Goal: Transaction & Acquisition: Obtain resource

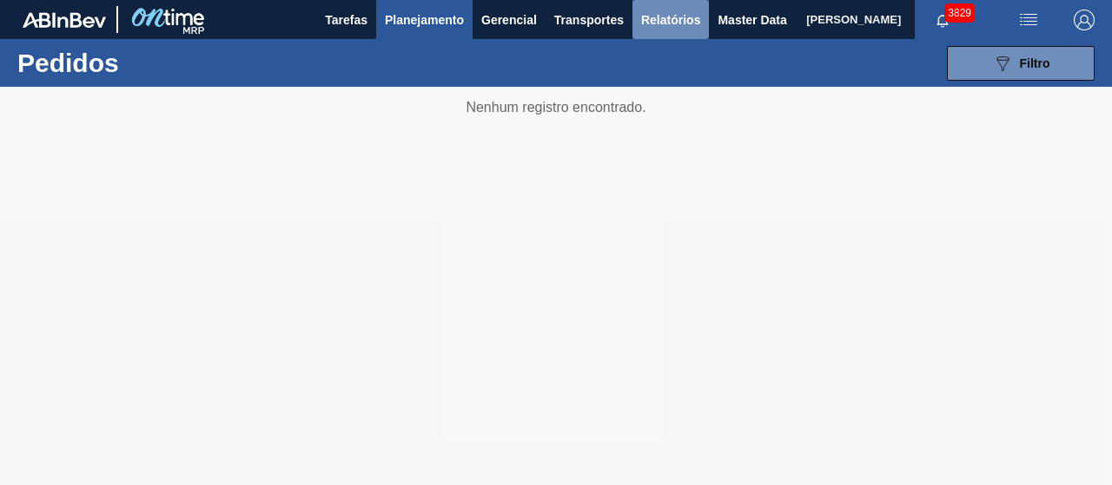
click at [669, 13] on span "Relatórios" at bounding box center [670, 20] width 59 height 21
checkbox input "true"
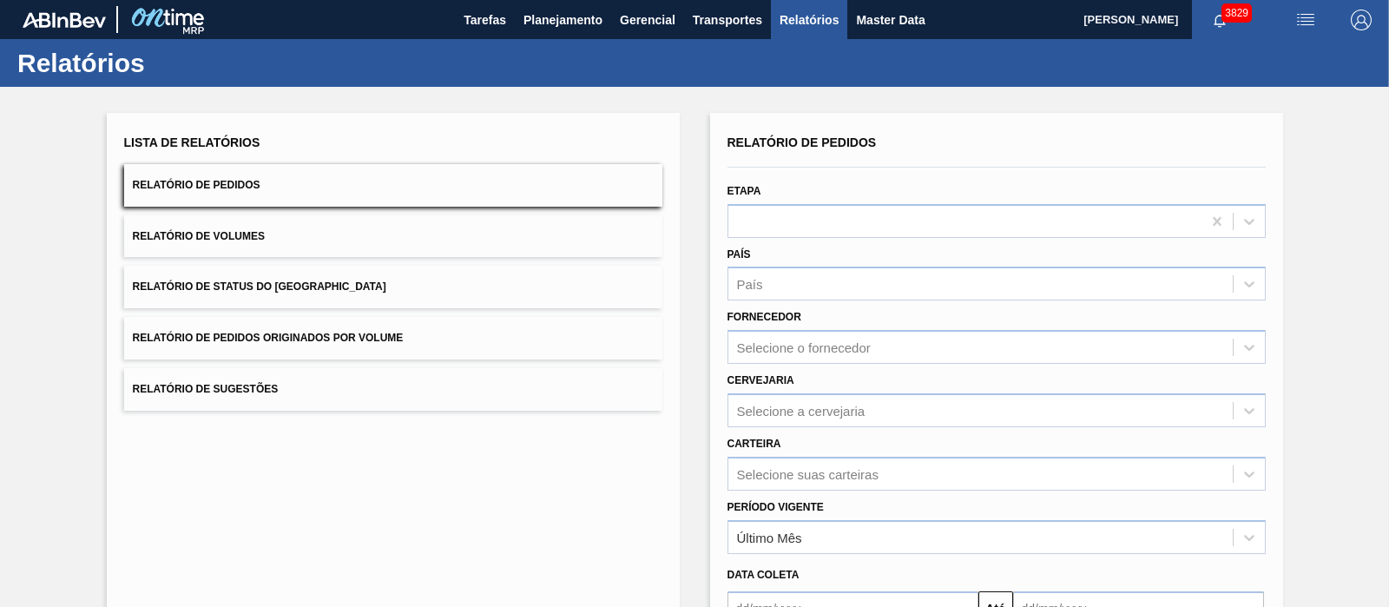
click at [409, 317] on button "Relatório de Pedidos Originados por Volume" at bounding box center [393, 338] width 538 height 43
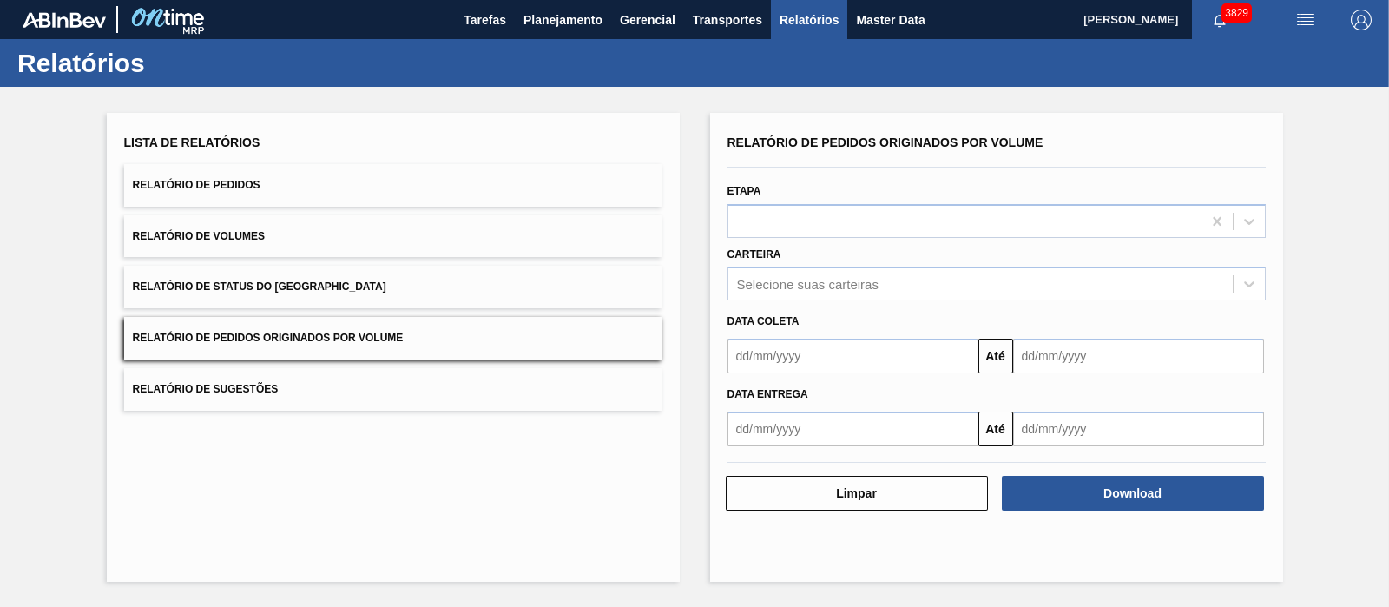
click at [382, 332] on span "Relatório de Pedidos Originados por Volume" at bounding box center [268, 338] width 271 height 12
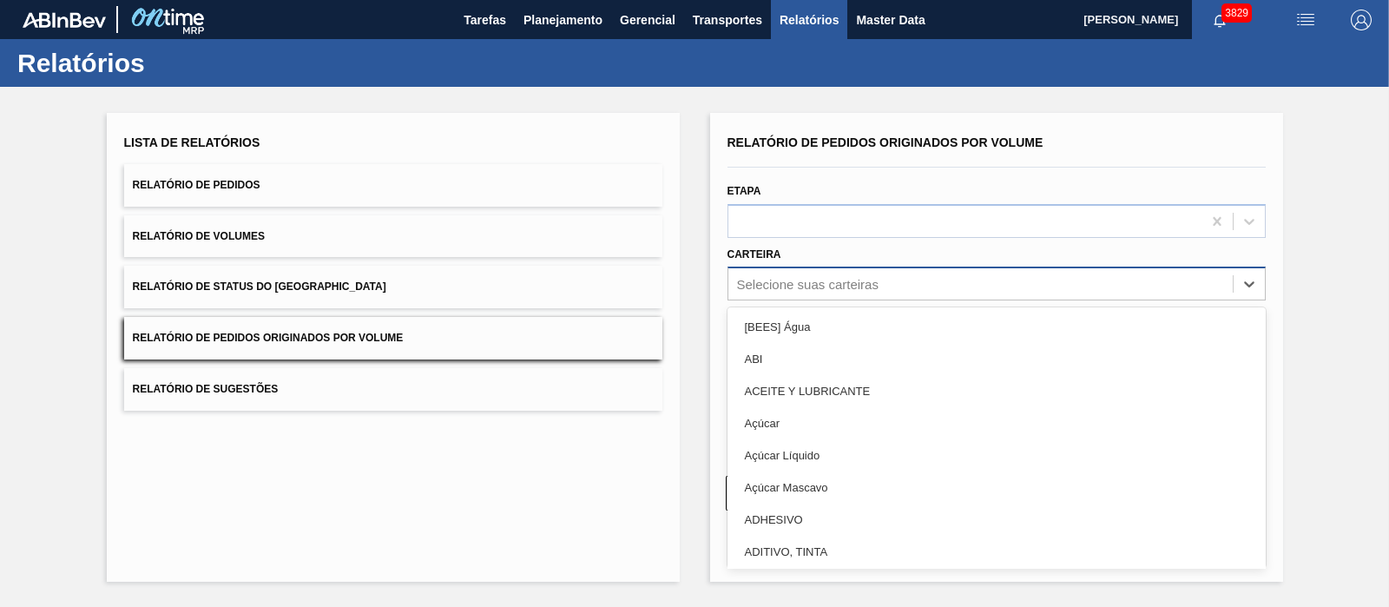
click at [842, 277] on div "Selecione suas carteiras" at bounding box center [808, 284] width 142 height 15
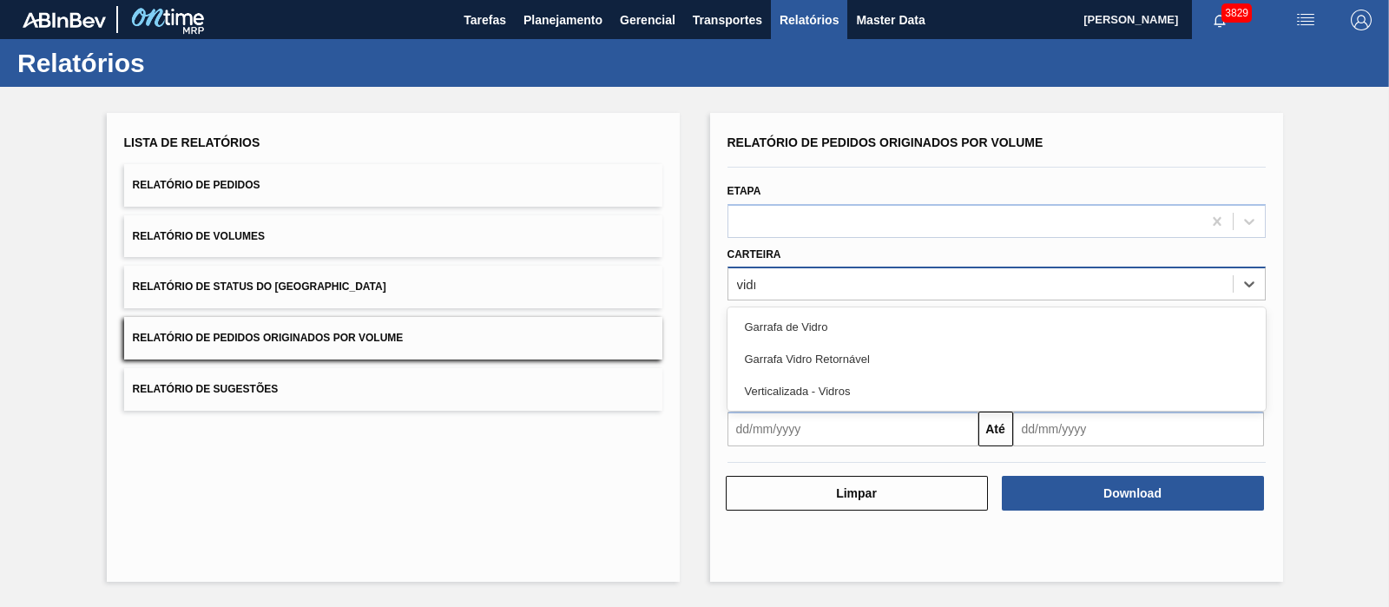
type input "vidro"
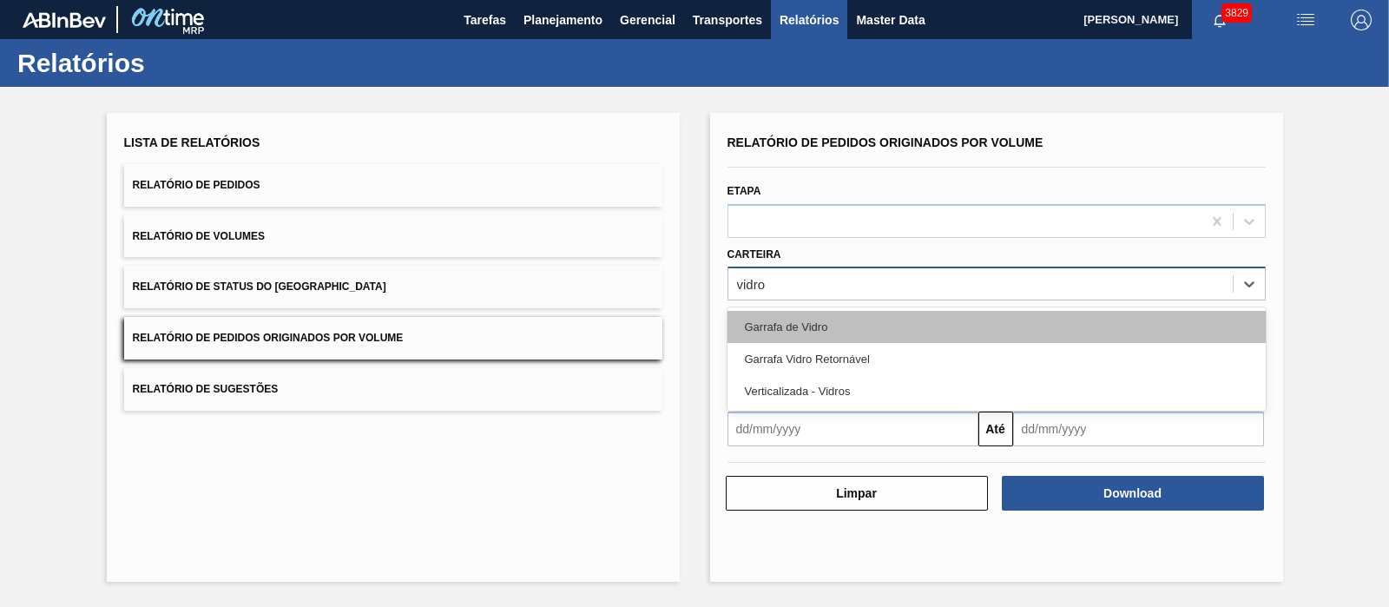
click at [803, 320] on div "Garrafa de Vidro" at bounding box center [997, 327] width 538 height 32
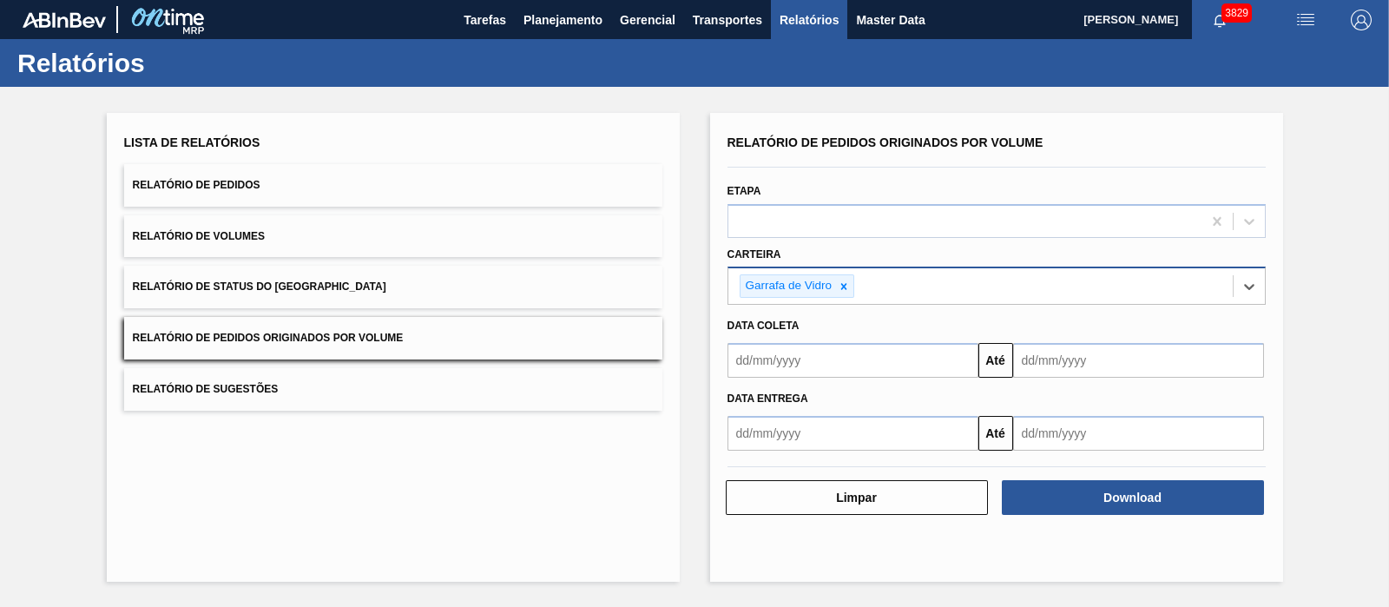
click at [812, 361] on input "text" at bounding box center [853, 360] width 251 height 35
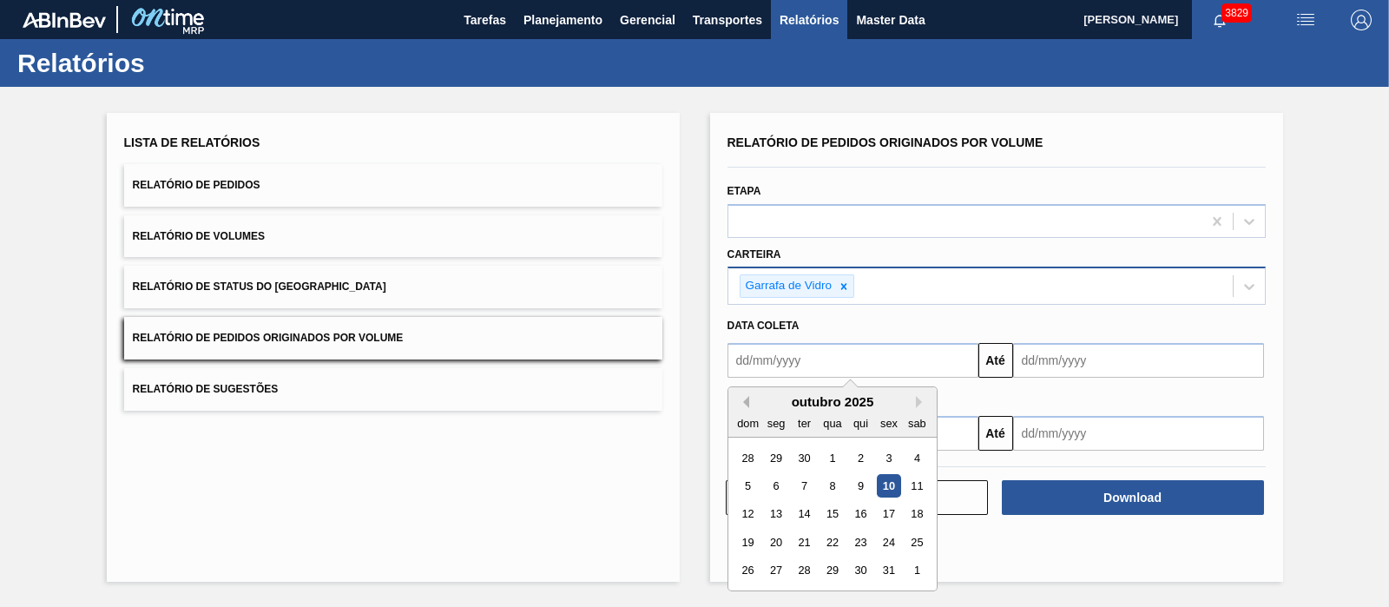
click at [744, 397] on button "Previous Month" at bounding box center [743, 402] width 12 height 12
click at [778, 459] on div "1" at bounding box center [775, 457] width 23 height 23
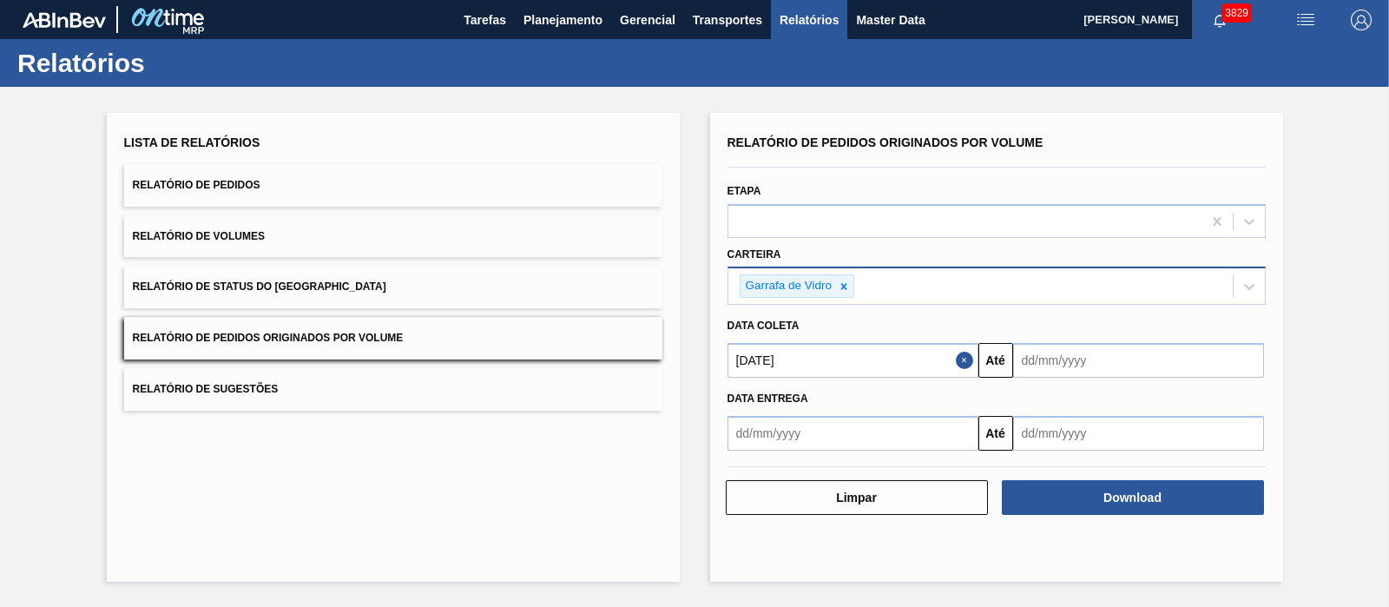
type input "[DATE]"
click at [1030, 357] on input "text" at bounding box center [1138, 360] width 251 height 35
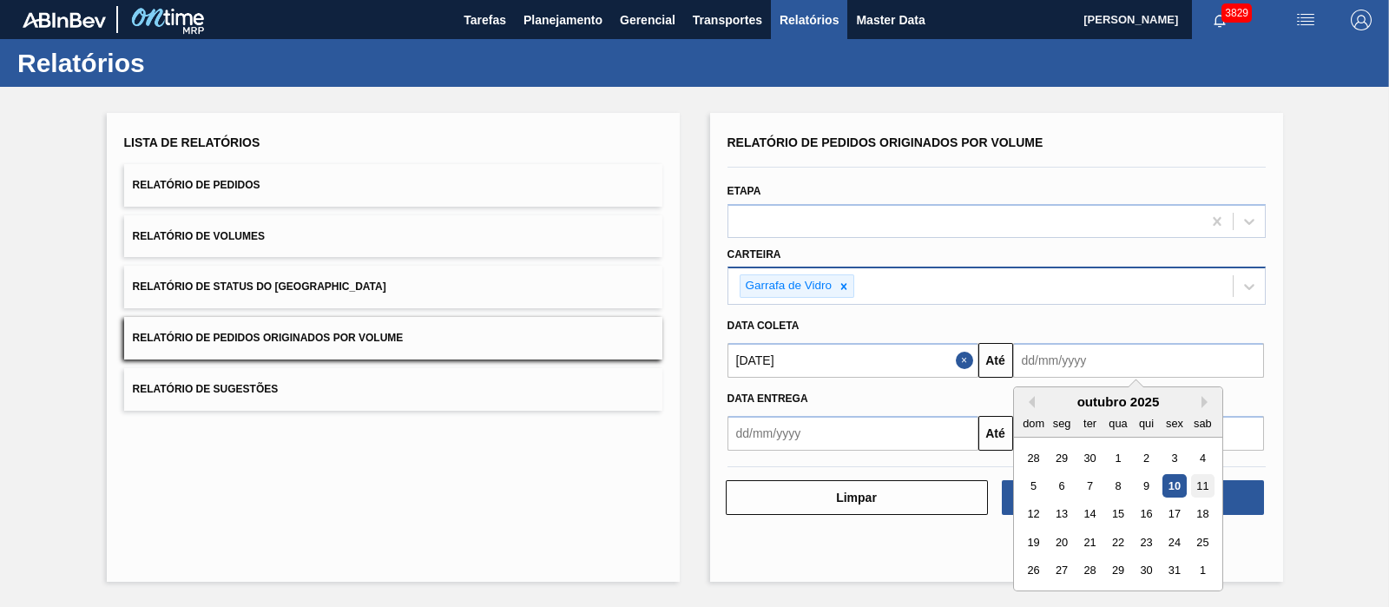
click at [1111, 485] on div "11" at bounding box center [1202, 485] width 23 height 23
type input "[DATE]"
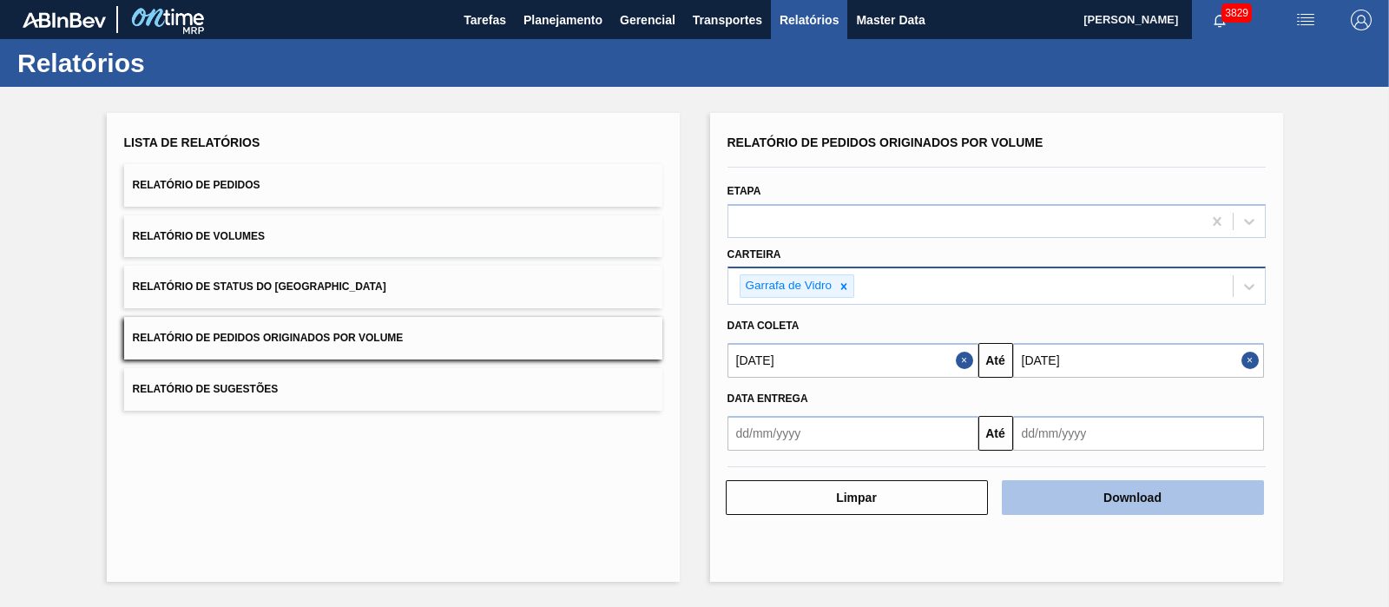
click at [1111, 485] on button "Download" at bounding box center [1133, 497] width 262 height 35
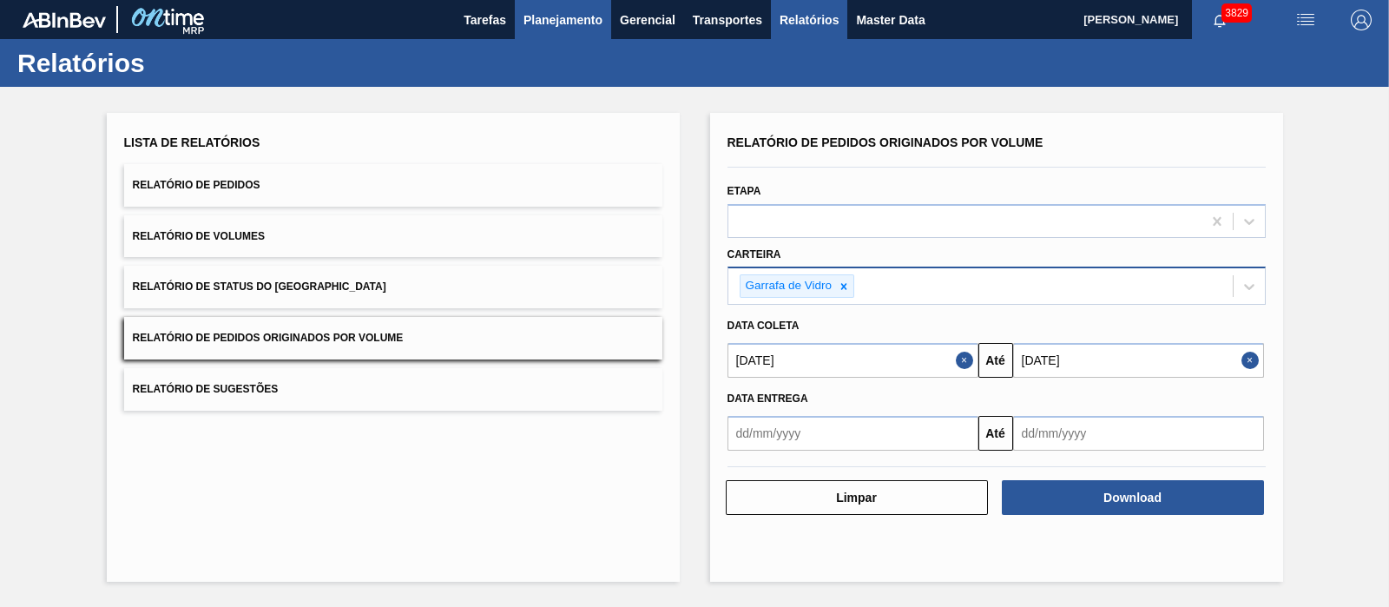
click at [564, 23] on span "Planejamento" at bounding box center [563, 20] width 79 height 21
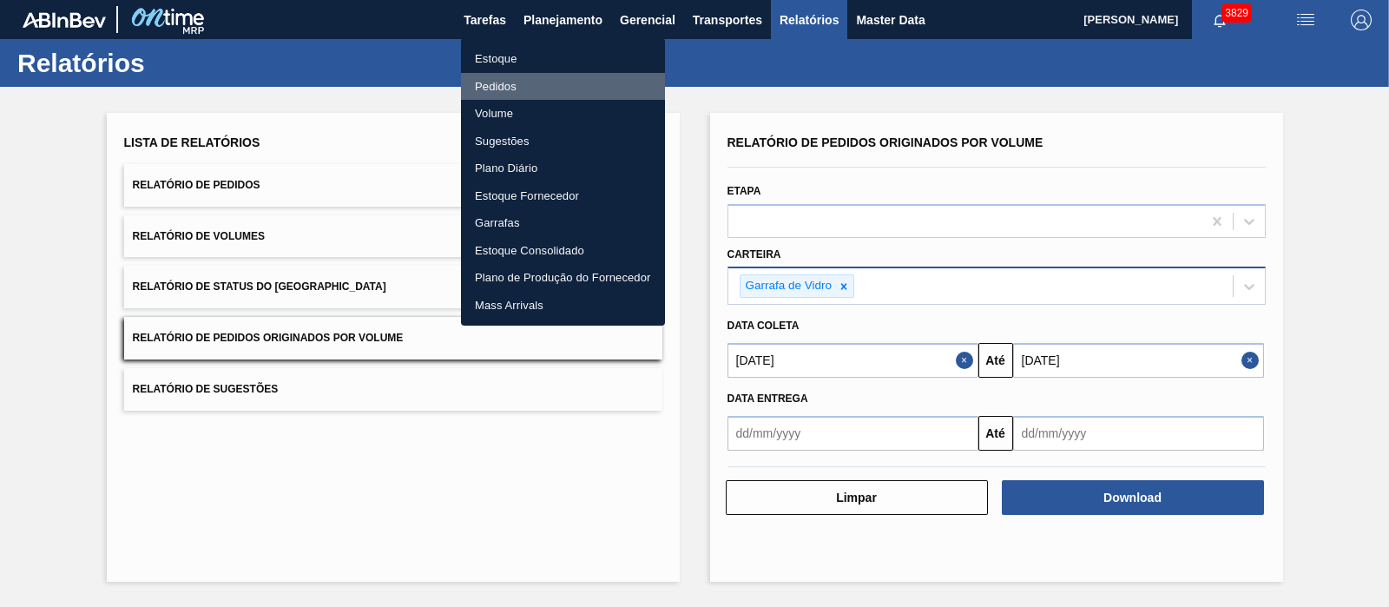
click at [520, 89] on li "Pedidos" at bounding box center [563, 87] width 204 height 28
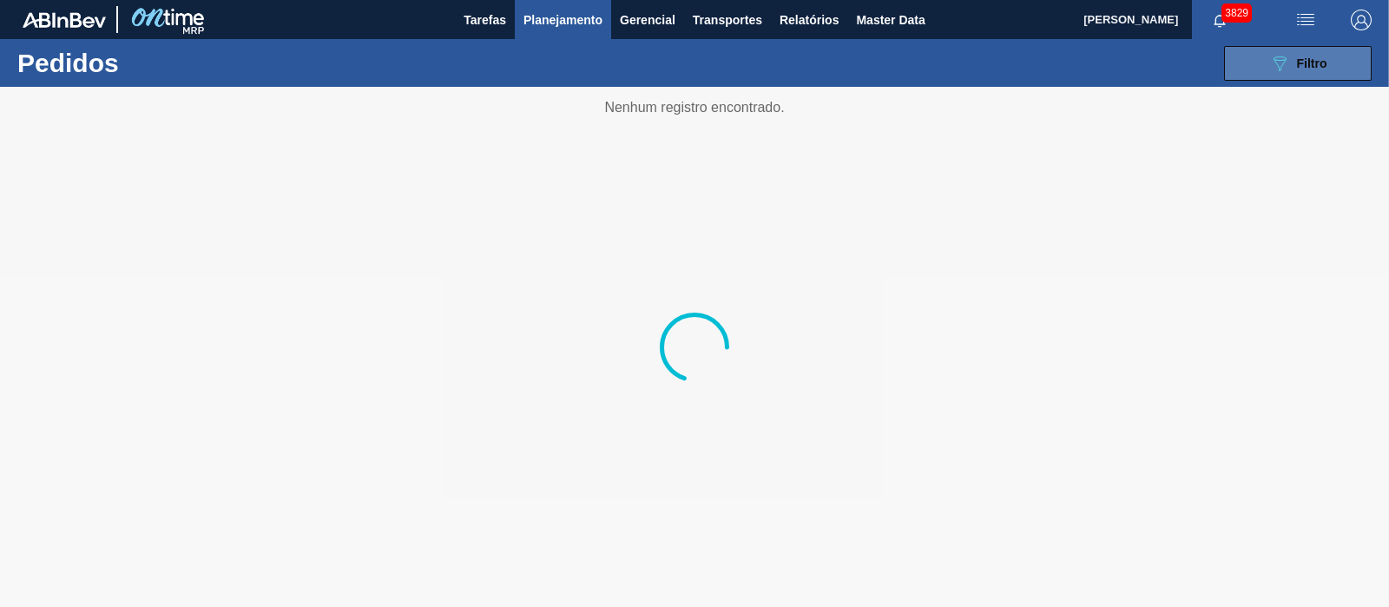
click at [1111, 49] on button "089F7B8B-B2A5-4AFE-B5C0-19BA573D28AC Filtro" at bounding box center [1298, 63] width 148 height 35
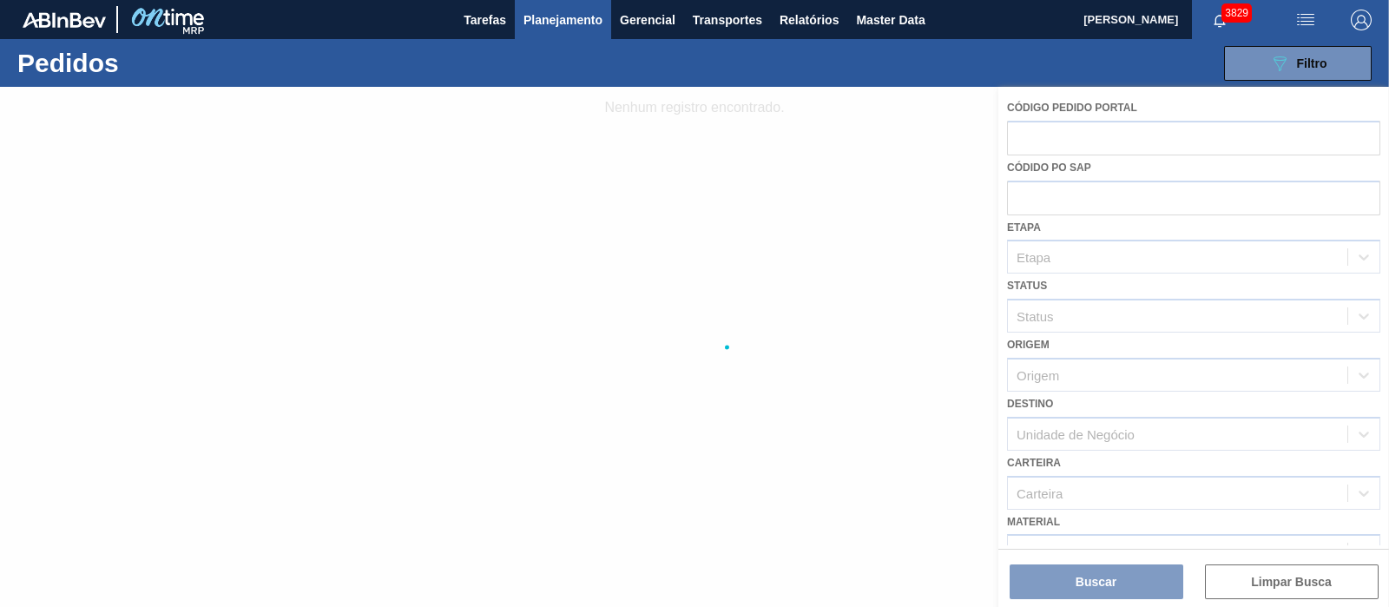
click at [1038, 181] on div at bounding box center [694, 347] width 1389 height 520
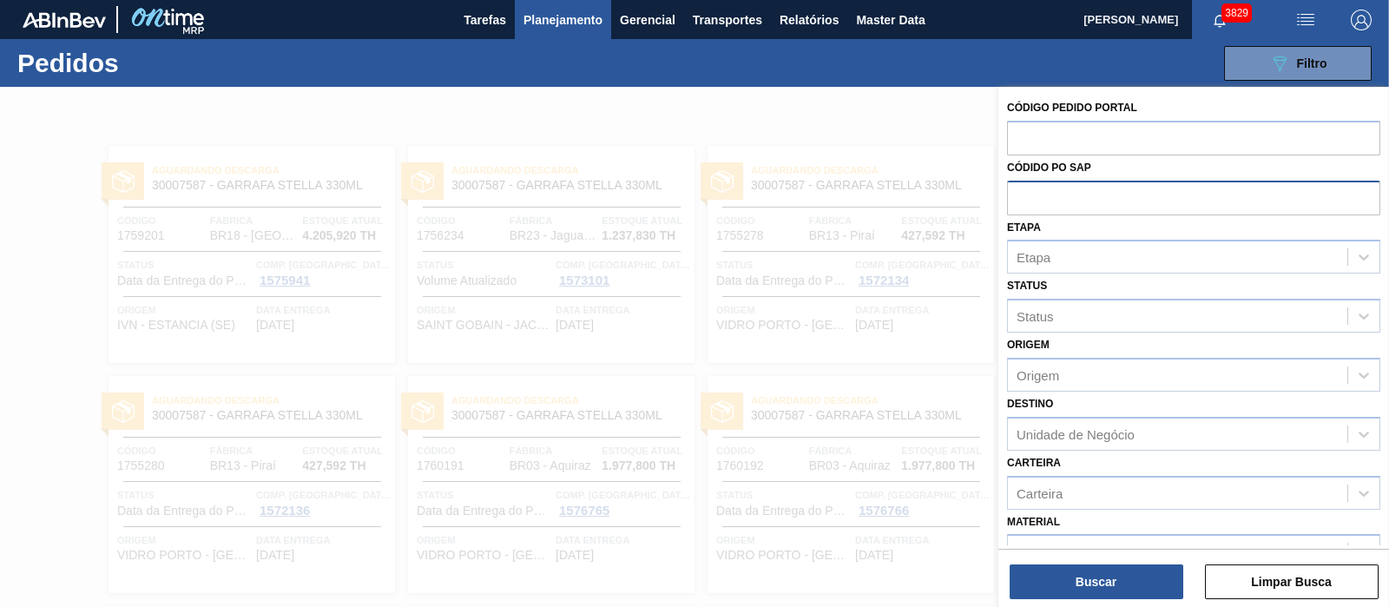
click at [1044, 198] on input "text" at bounding box center [1193, 197] width 373 height 33
paste input "text"
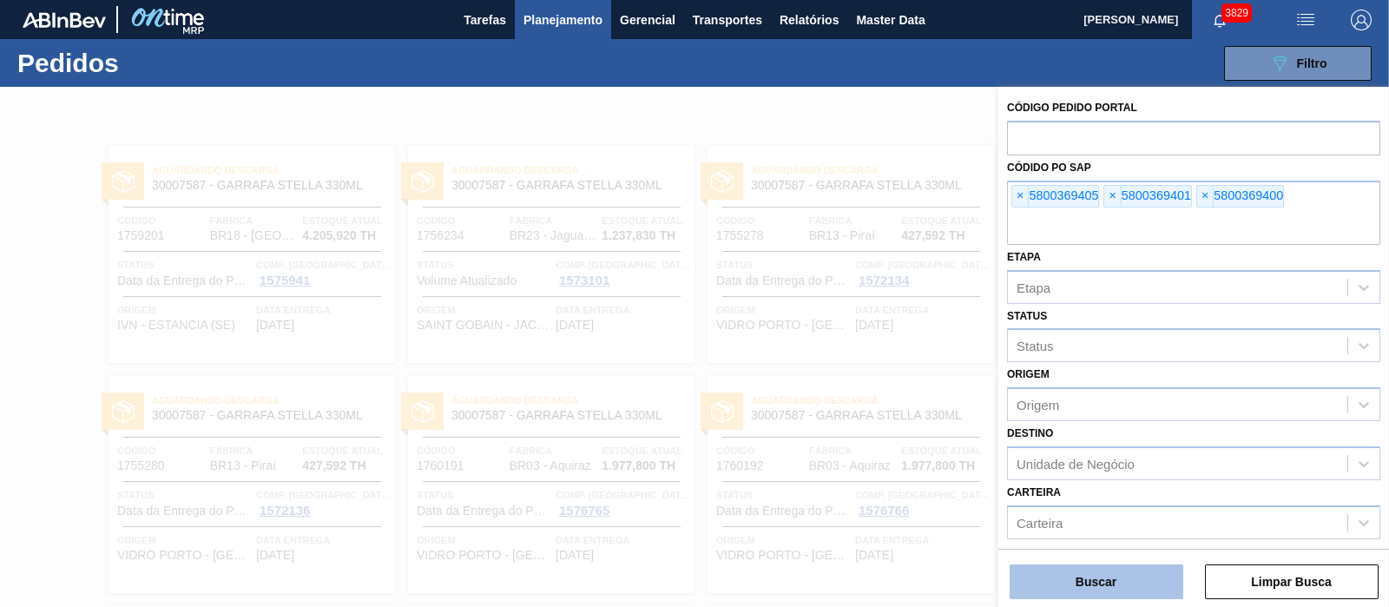
click at [1111, 485] on button "Buscar" at bounding box center [1097, 581] width 174 height 35
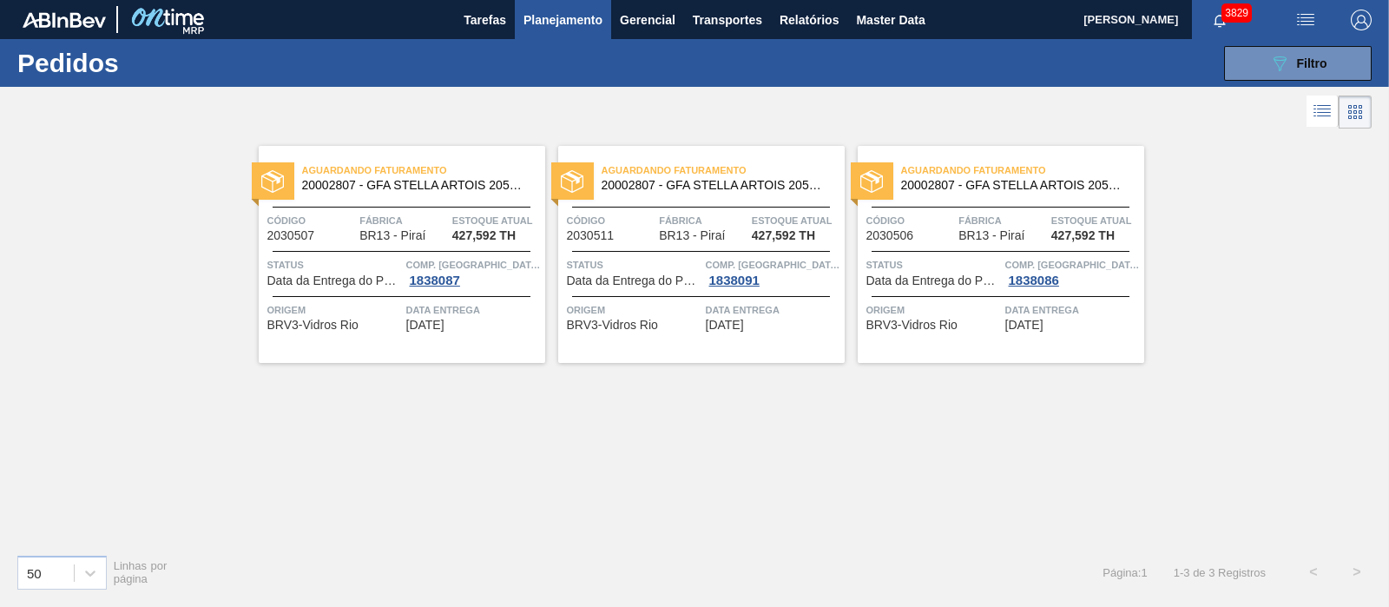
click at [1111, 113] on icon at bounding box center [1324, 112] width 14 height 1
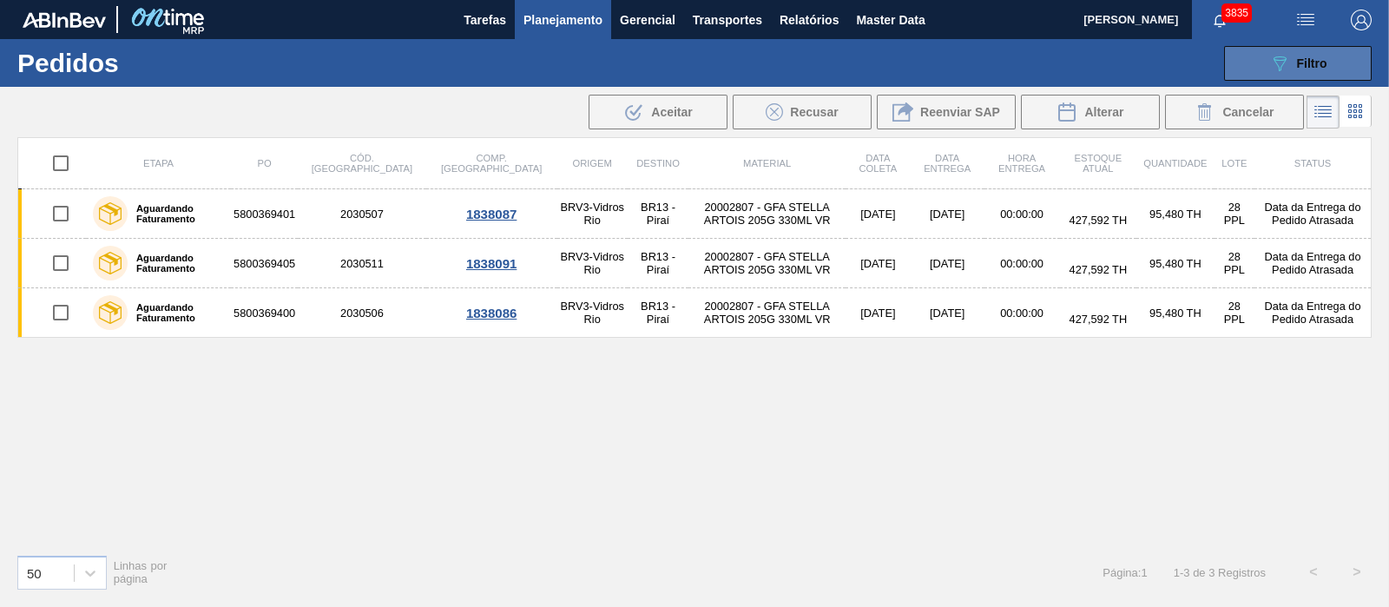
click at [1111, 58] on icon at bounding box center [1280, 63] width 13 height 15
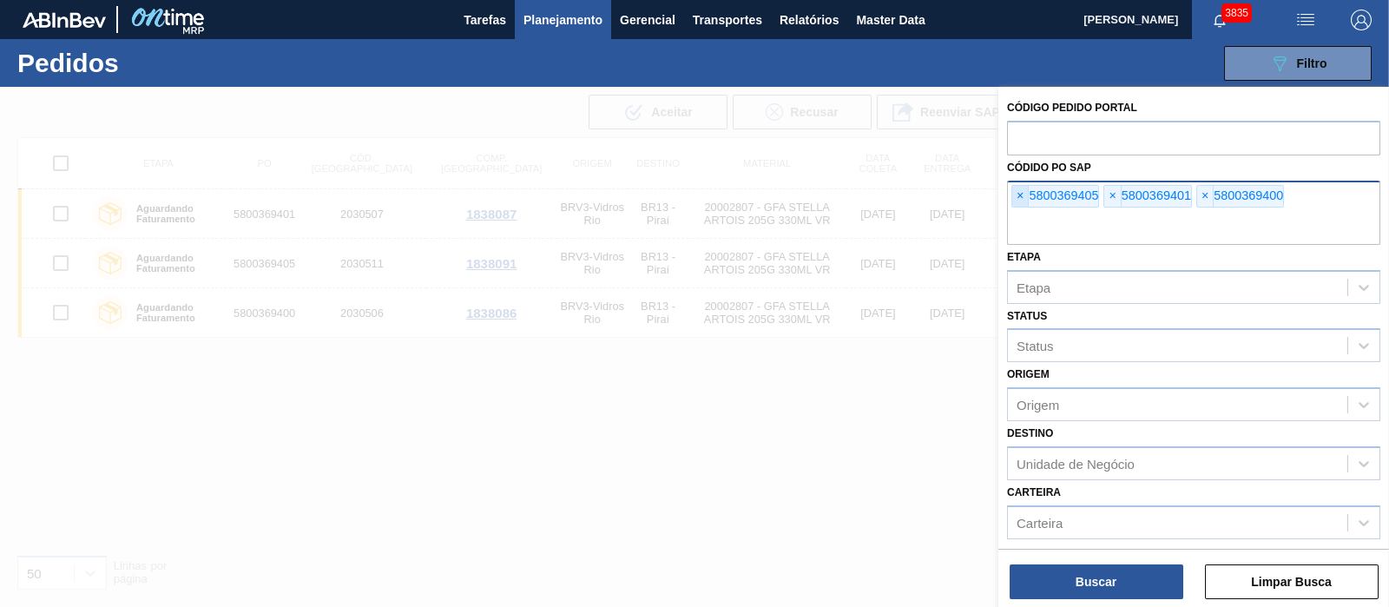
click at [1016, 193] on span "×" at bounding box center [1021, 196] width 16 height 21
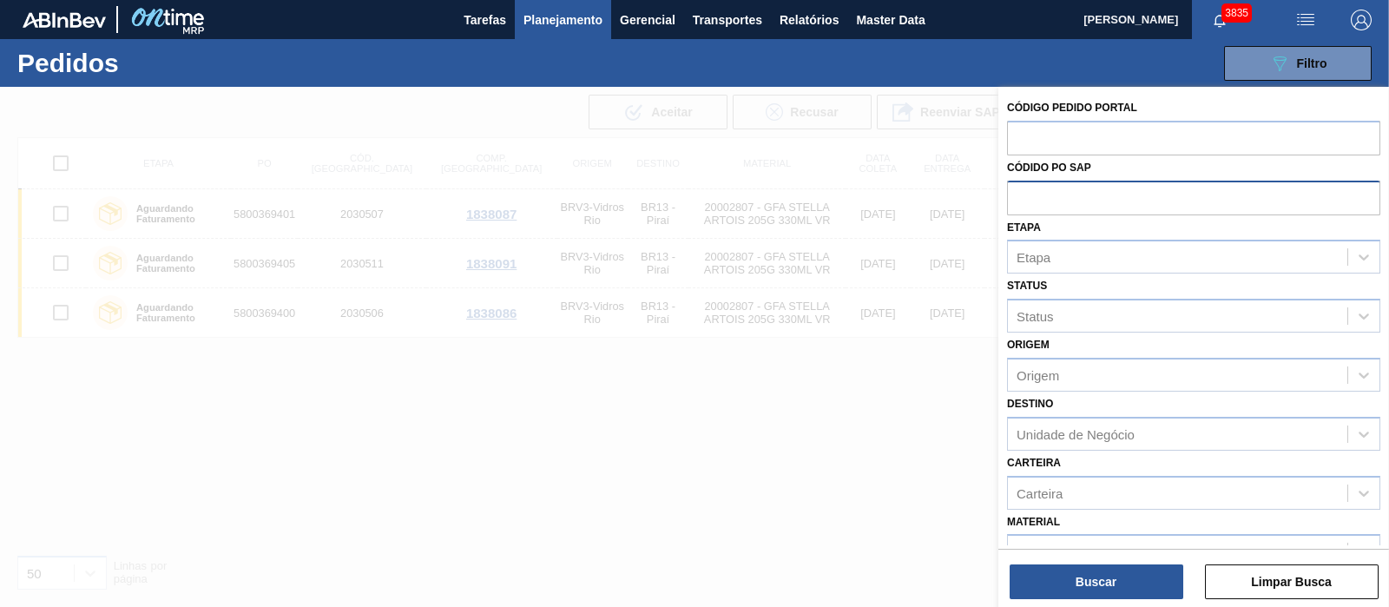
click at [1016, 193] on input "text" at bounding box center [1193, 197] width 373 height 33
paste input "text"
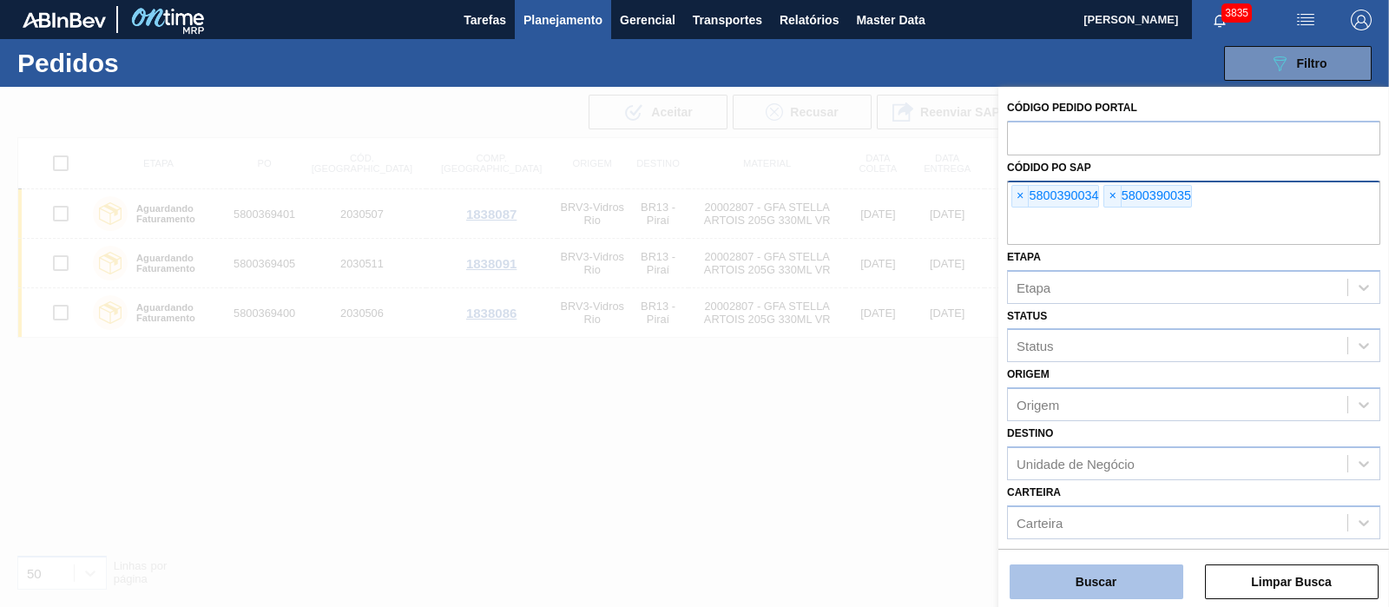
click at [1111, 485] on button "Buscar" at bounding box center [1097, 581] width 174 height 35
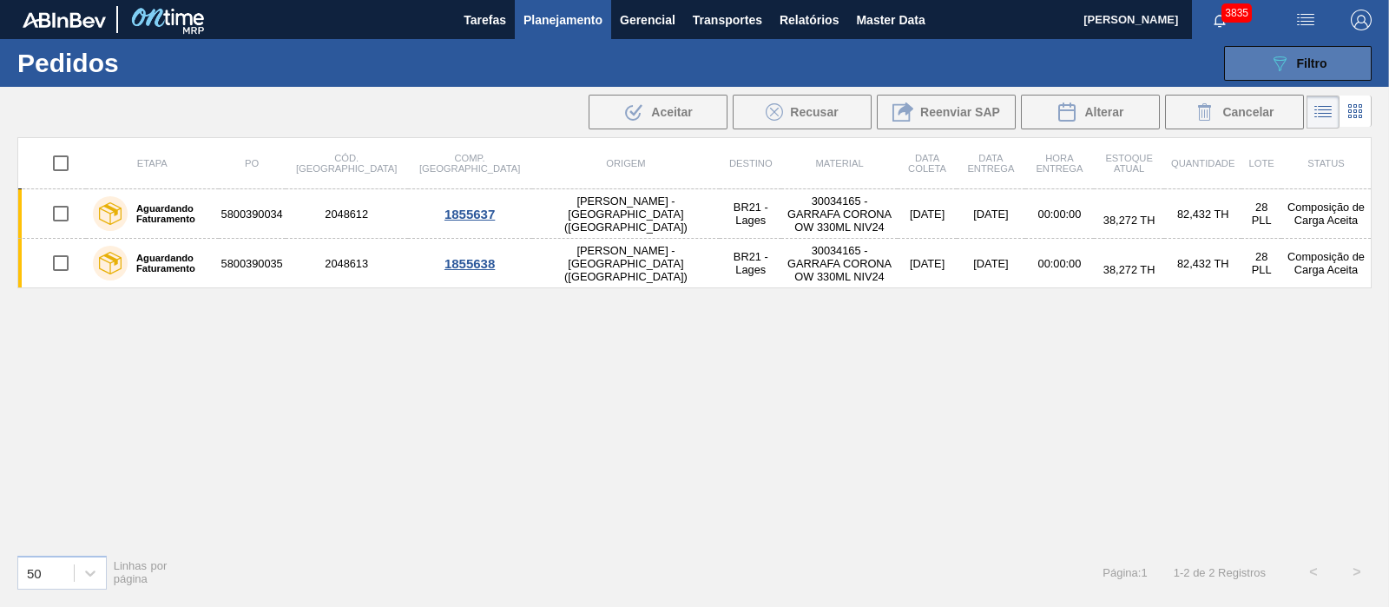
click at [1111, 53] on div "089F7B8B-B2A5-4AFE-B5C0-19BA573D28AC Filtro" at bounding box center [1299, 63] width 58 height 21
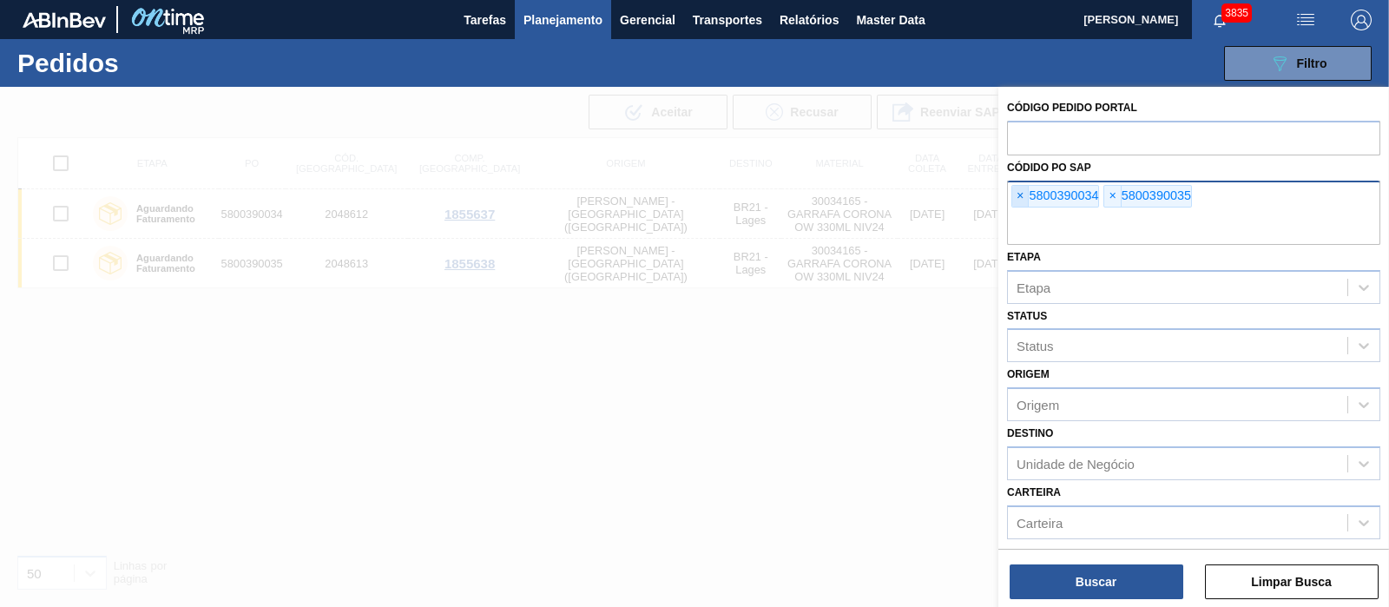
click at [1022, 200] on span "×" at bounding box center [1021, 196] width 16 height 21
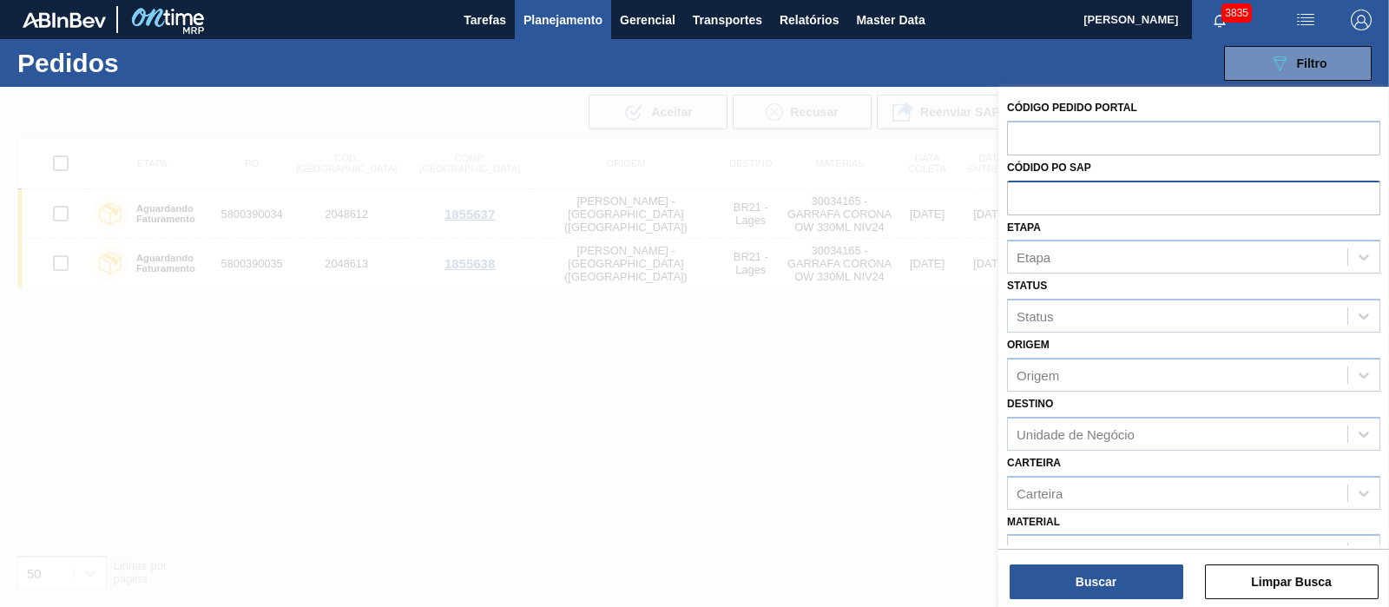
click at [1022, 200] on input "text" at bounding box center [1193, 197] width 373 height 33
paste input "text"
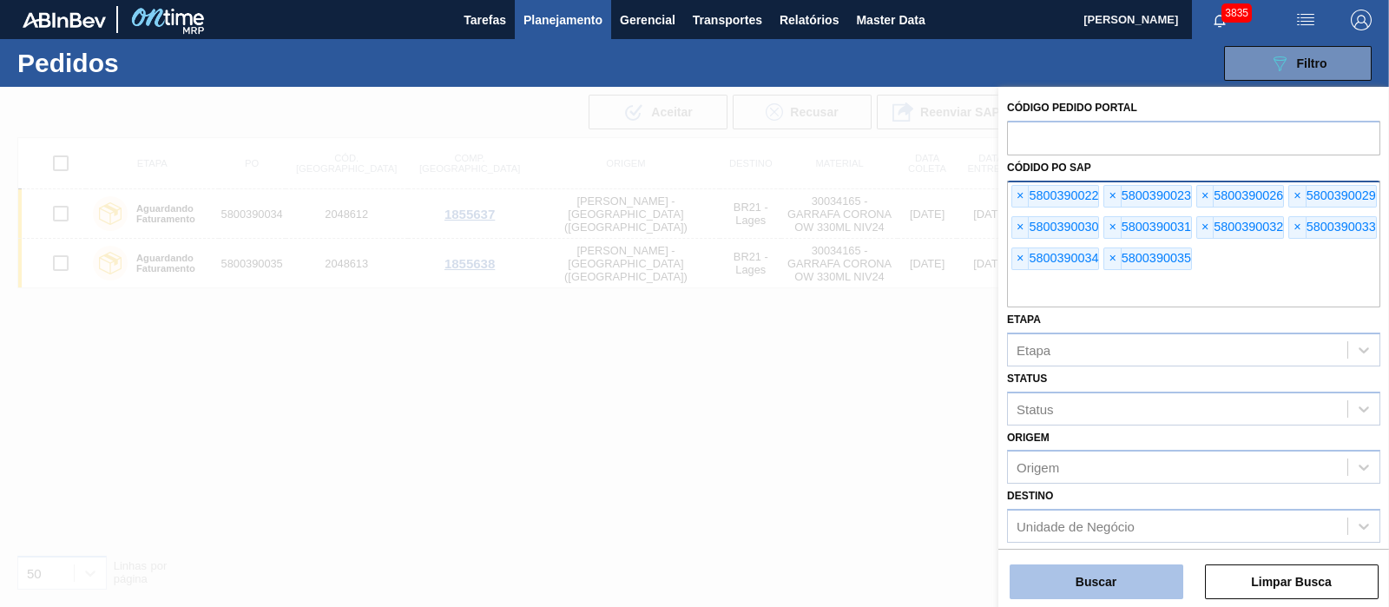
click at [1111, 485] on button "Buscar" at bounding box center [1097, 581] width 174 height 35
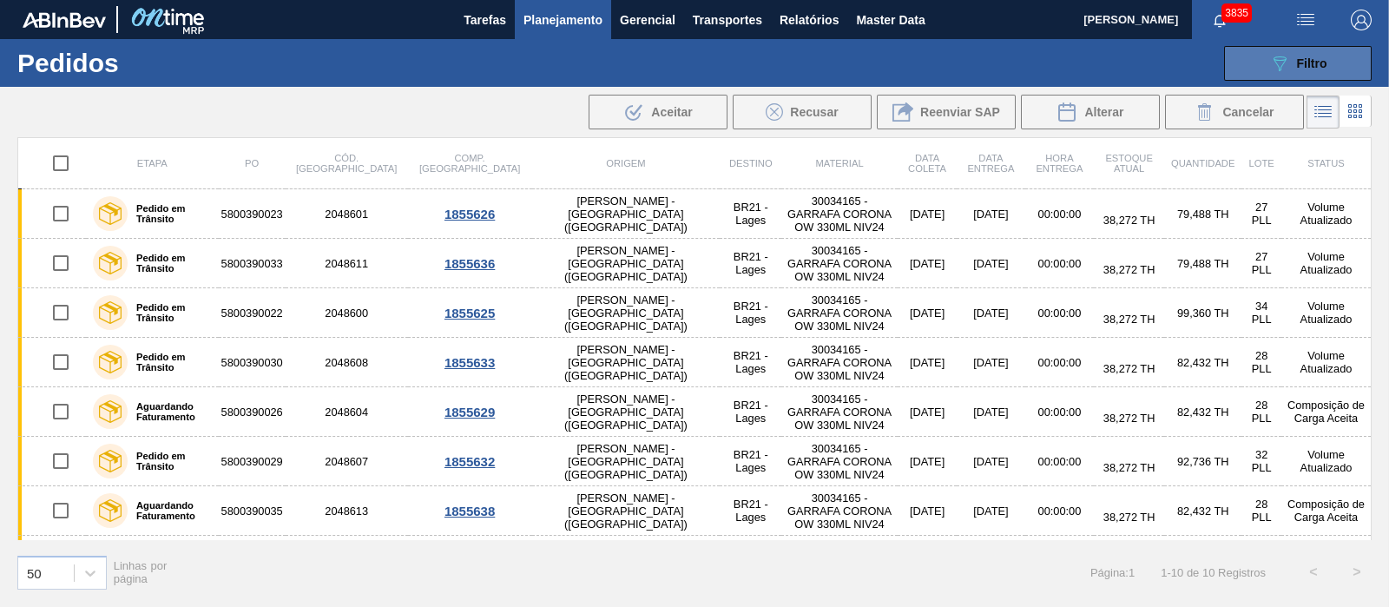
click at [1111, 52] on button "089F7B8B-B2A5-4AFE-B5C0-19BA573D28AC Filtro" at bounding box center [1298, 63] width 148 height 35
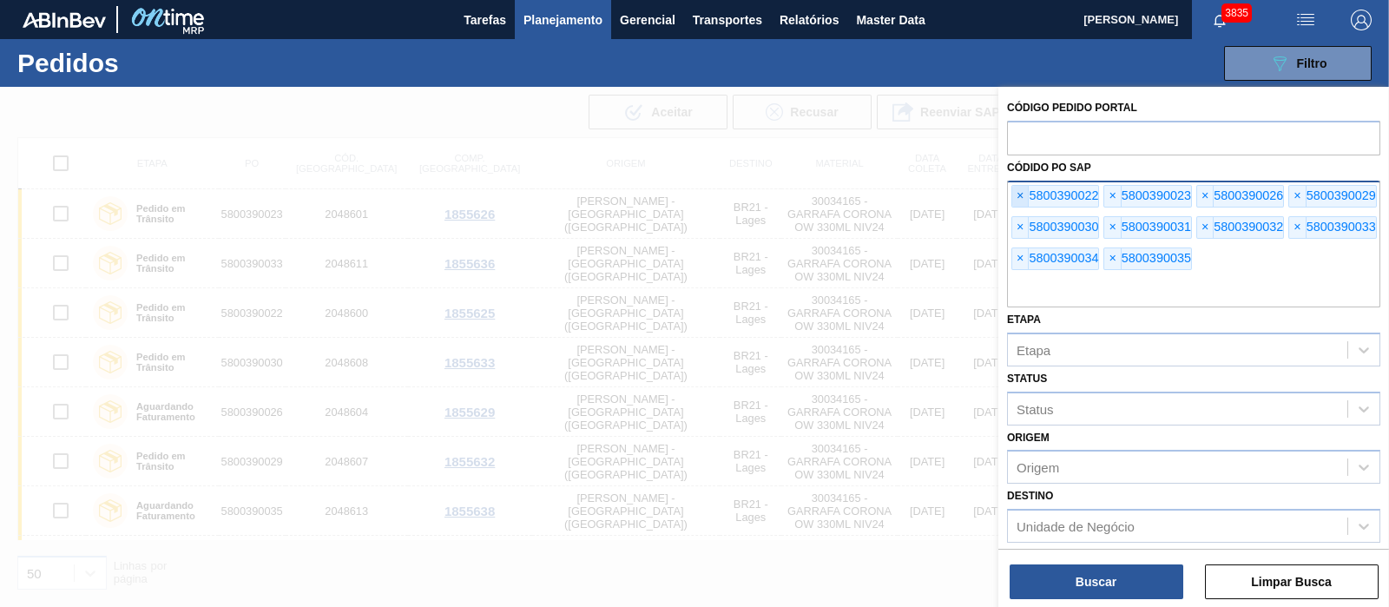
click at [1020, 196] on span "×" at bounding box center [1021, 196] width 16 height 21
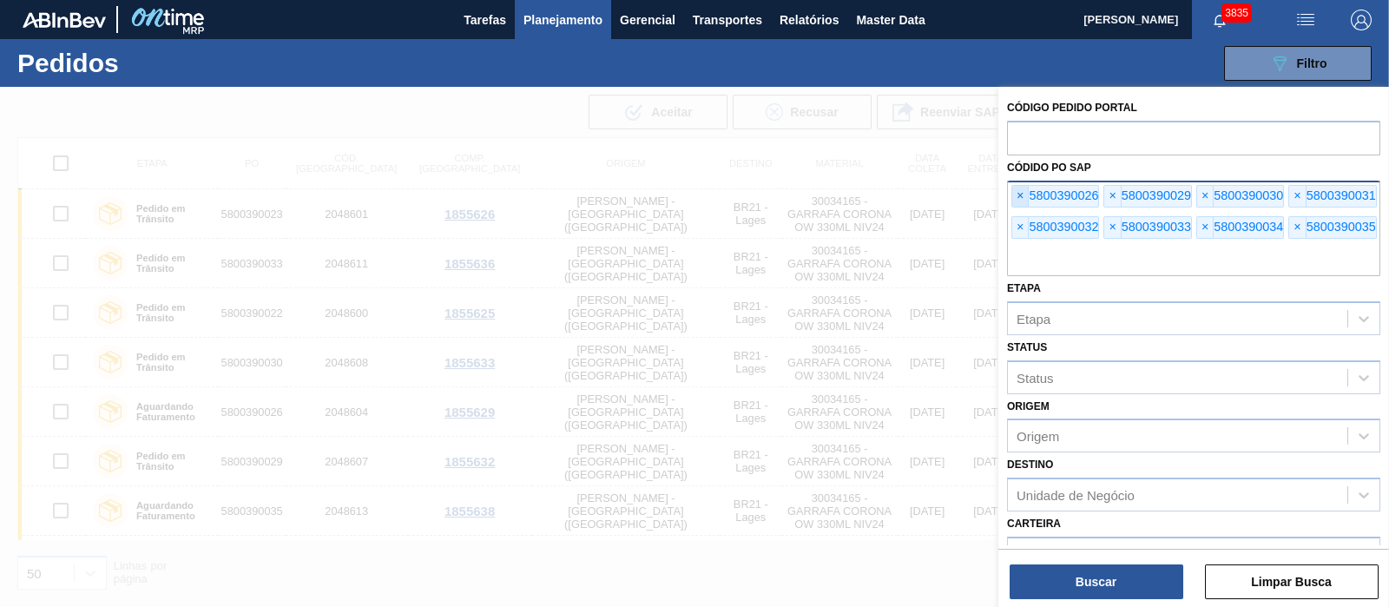
click at [1020, 196] on span "×" at bounding box center [1021, 196] width 16 height 21
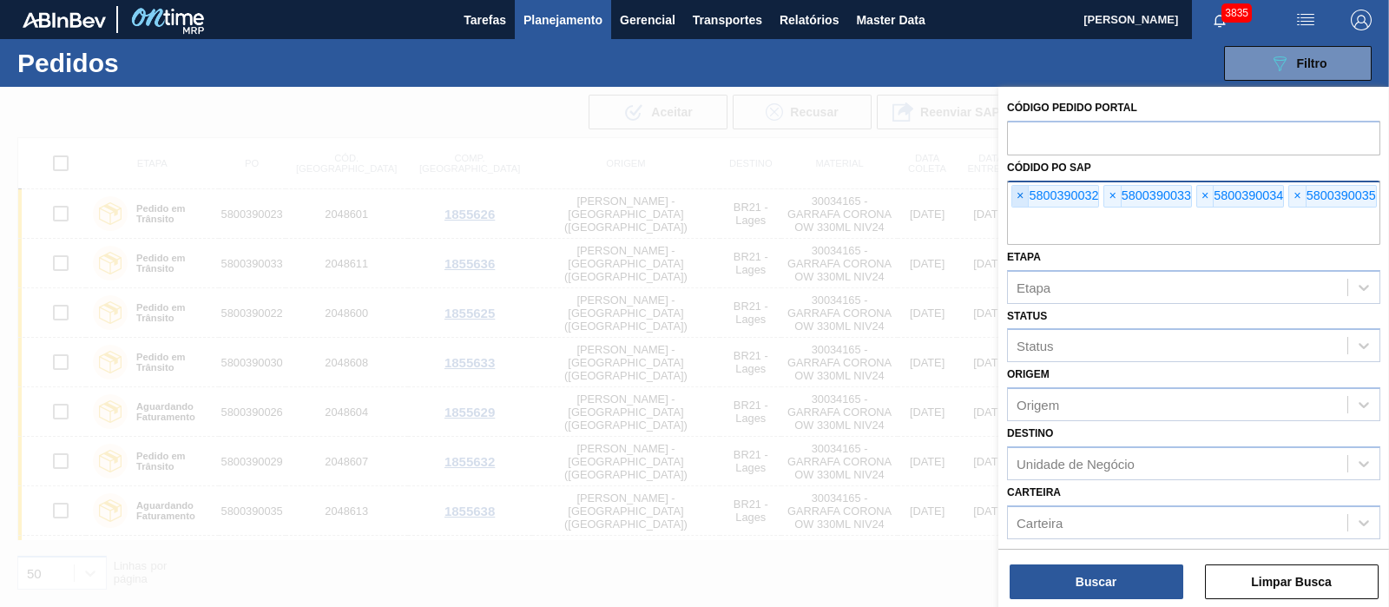
click at [1020, 196] on span "×" at bounding box center [1021, 196] width 16 height 21
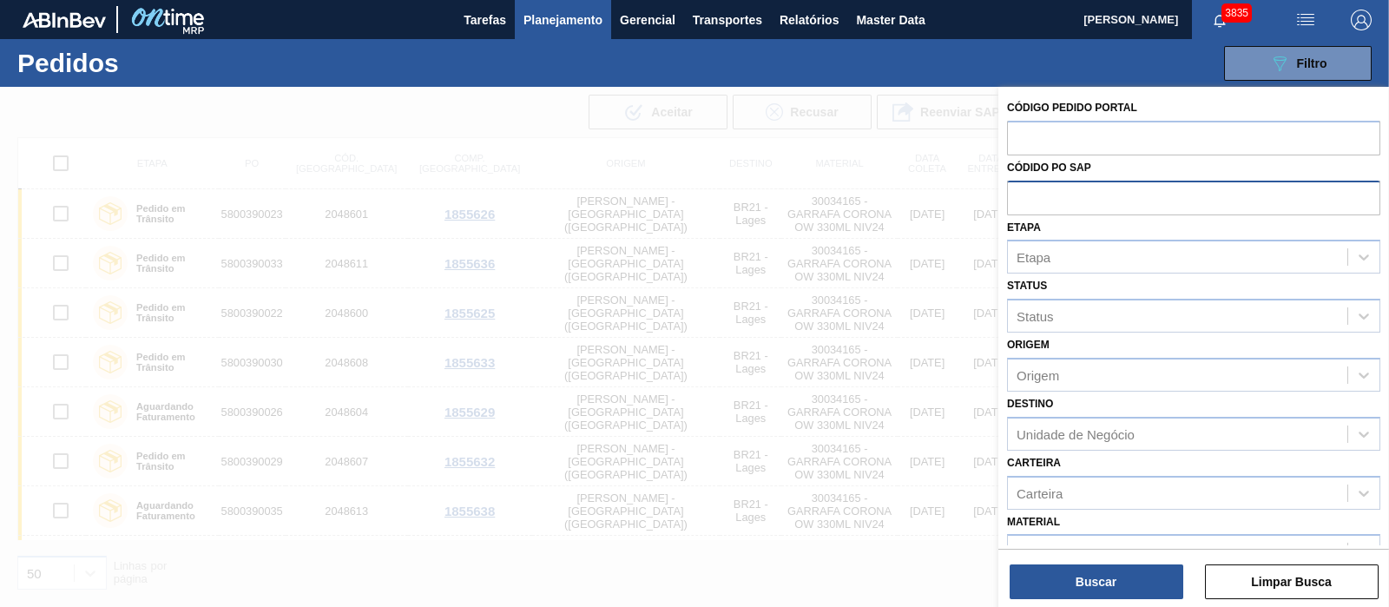
paste input "text"
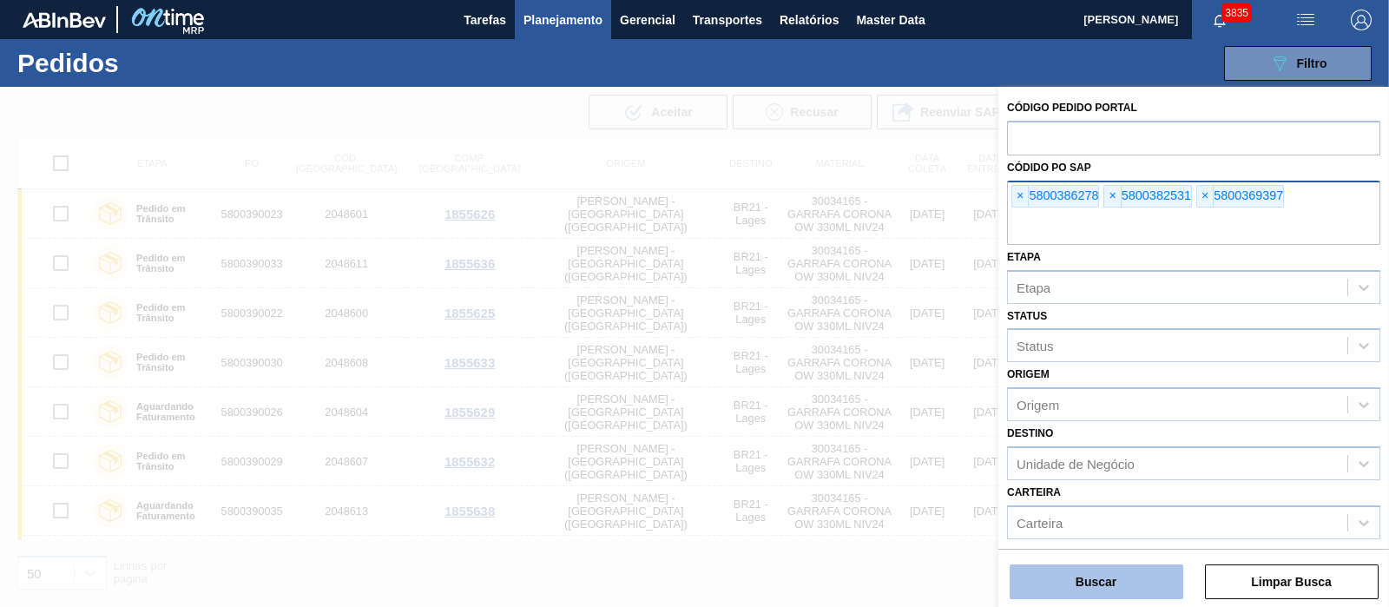
click at [1111, 485] on button "Buscar" at bounding box center [1097, 581] width 174 height 35
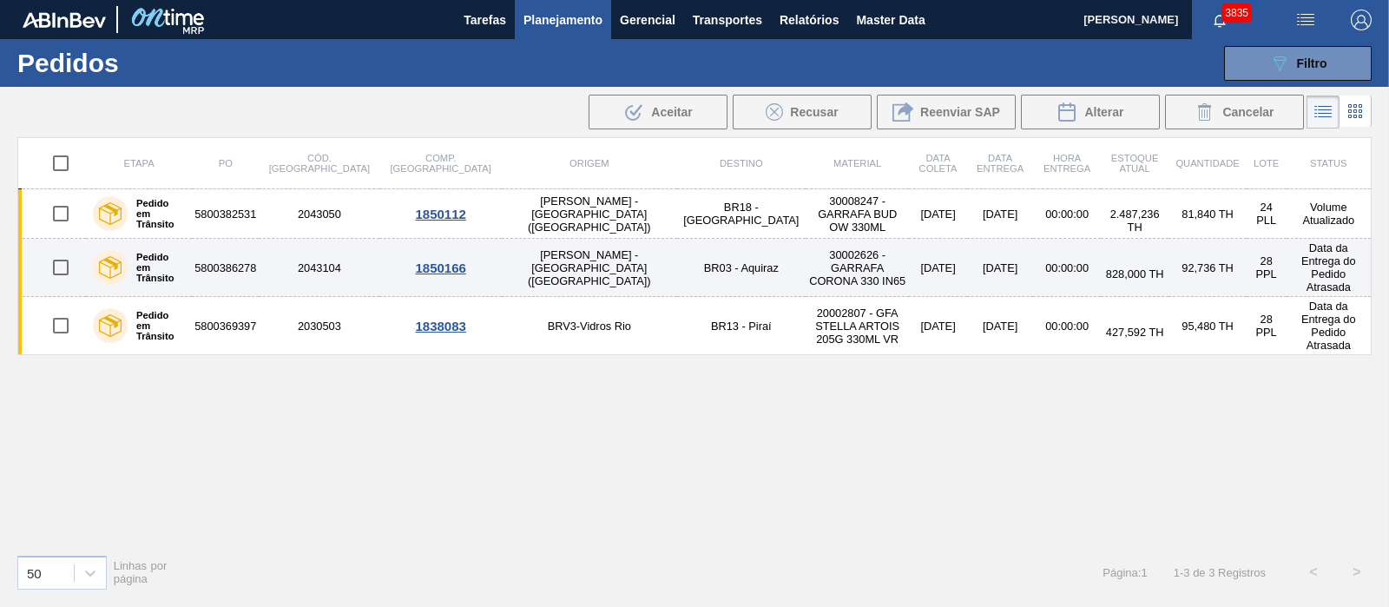
click at [677, 277] on td "BR03 - Aquiraz" at bounding box center [741, 268] width 129 height 58
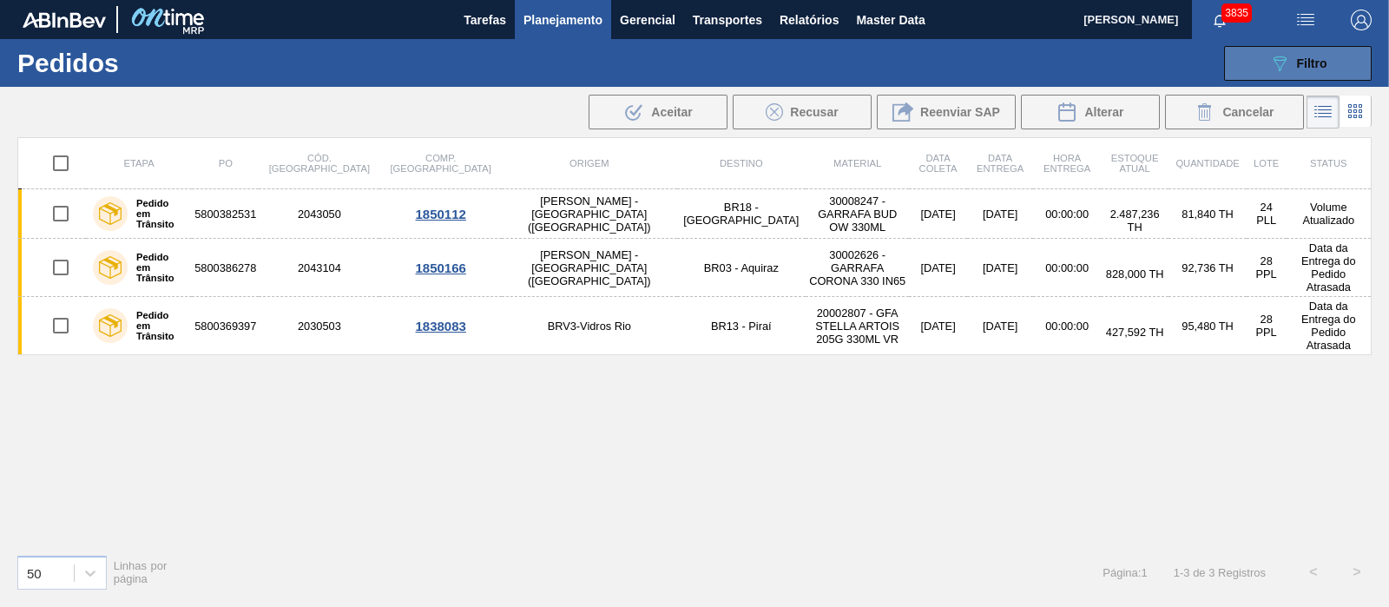
click at [1111, 58] on button "089F7B8B-B2A5-4AFE-B5C0-19BA573D28AC Filtro" at bounding box center [1298, 63] width 148 height 35
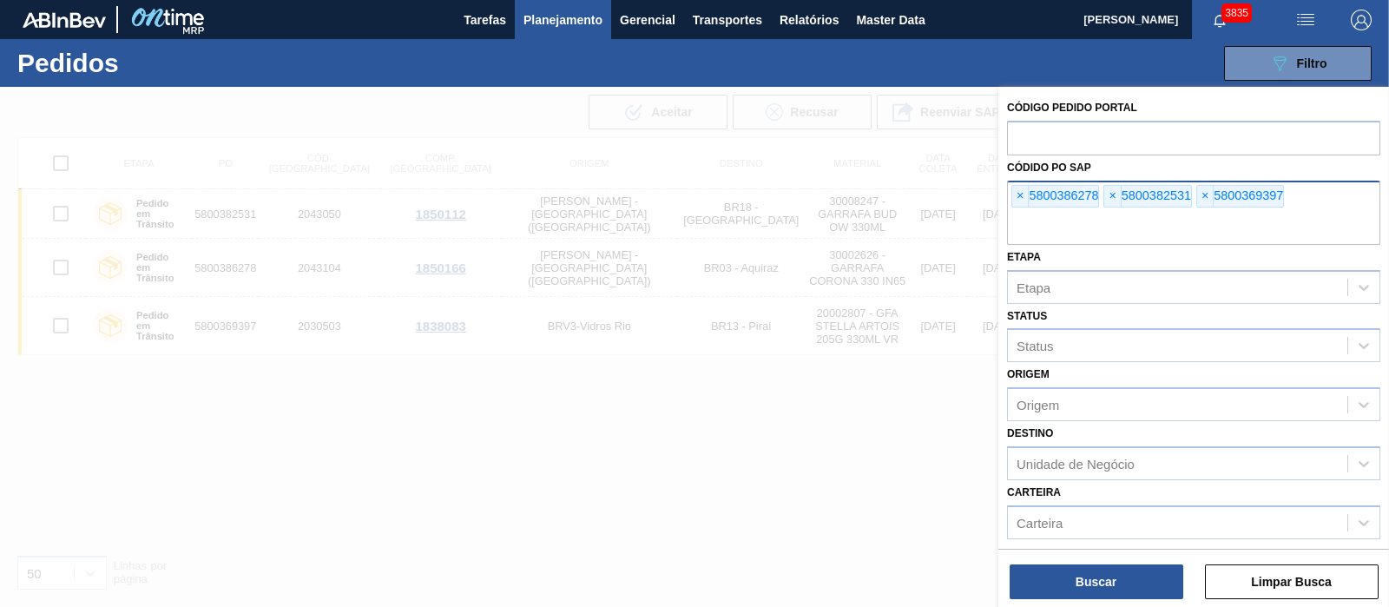
click at [1030, 200] on div "× 5800386278" at bounding box center [1056, 196] width 88 height 23
click at [1021, 198] on span "×" at bounding box center [1021, 196] width 16 height 21
click at [1021, 212] on input "text" at bounding box center [1193, 228] width 373 height 33
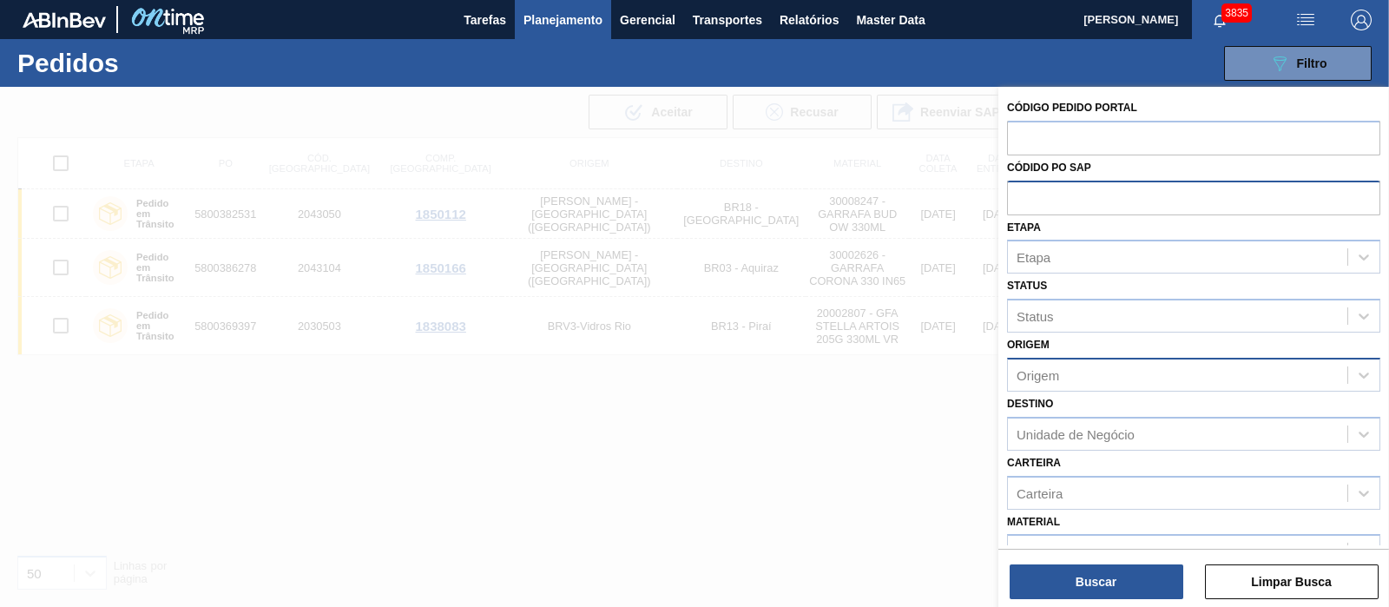
paste input "5800379696"
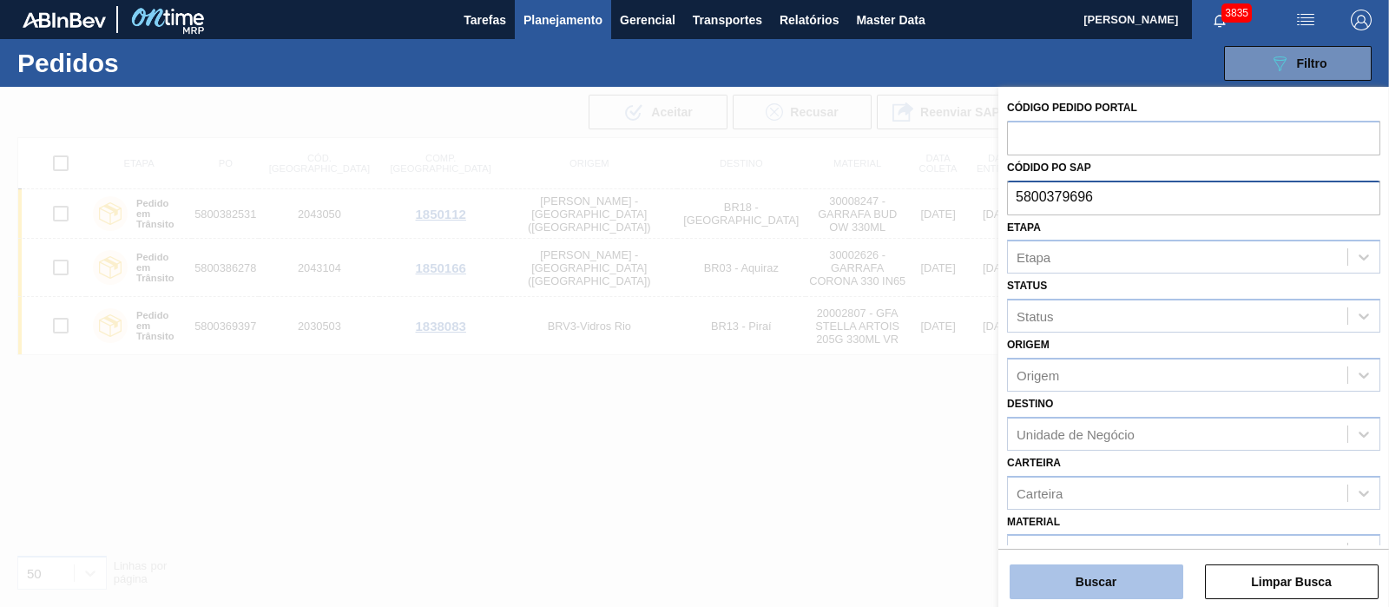
type input "5800379696"
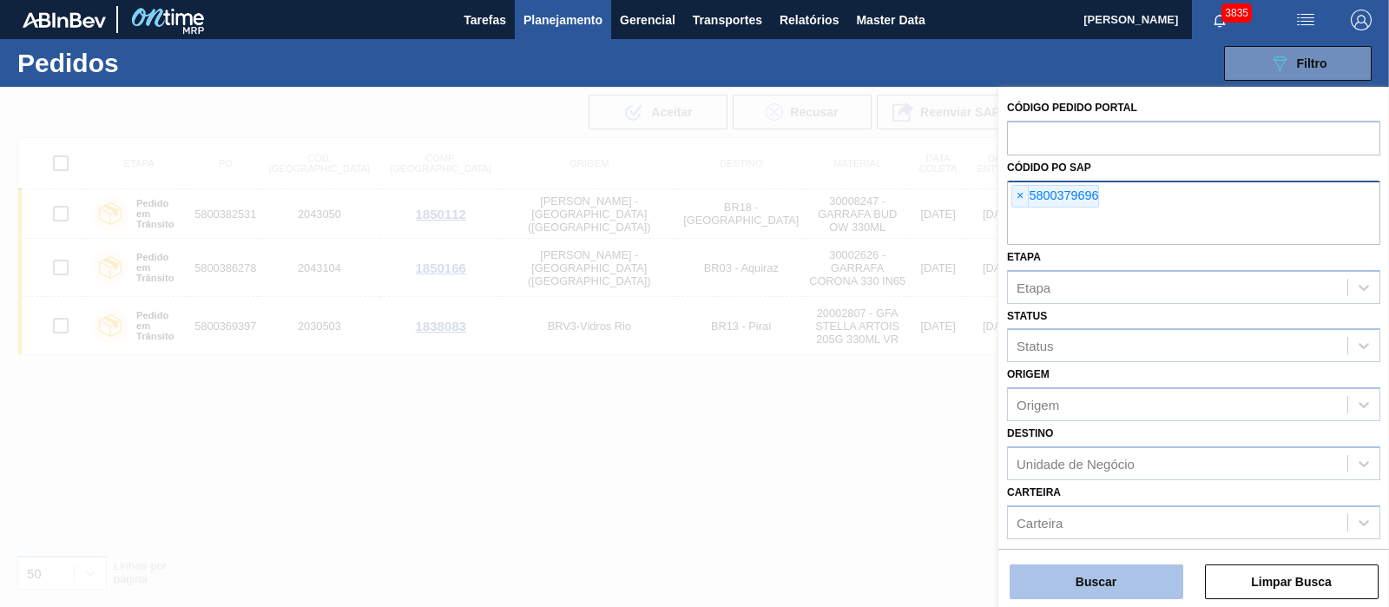
click at [1102, 485] on button "Buscar" at bounding box center [1097, 581] width 174 height 35
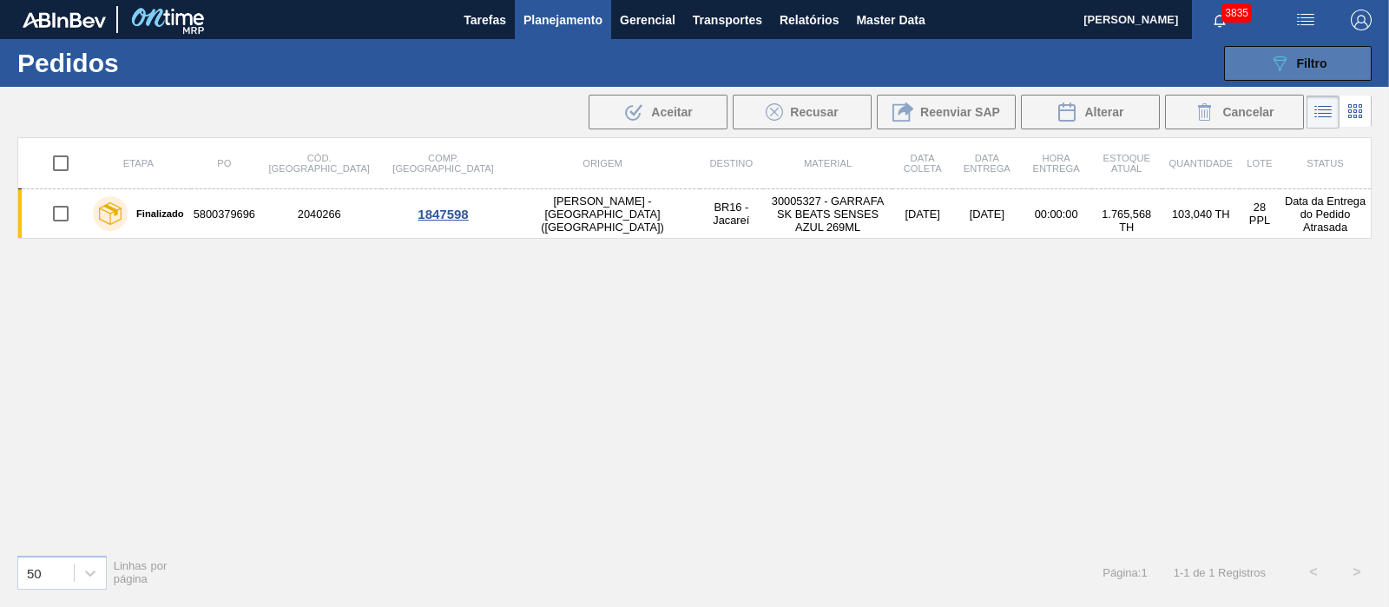
click at [1111, 60] on icon at bounding box center [1280, 63] width 13 height 15
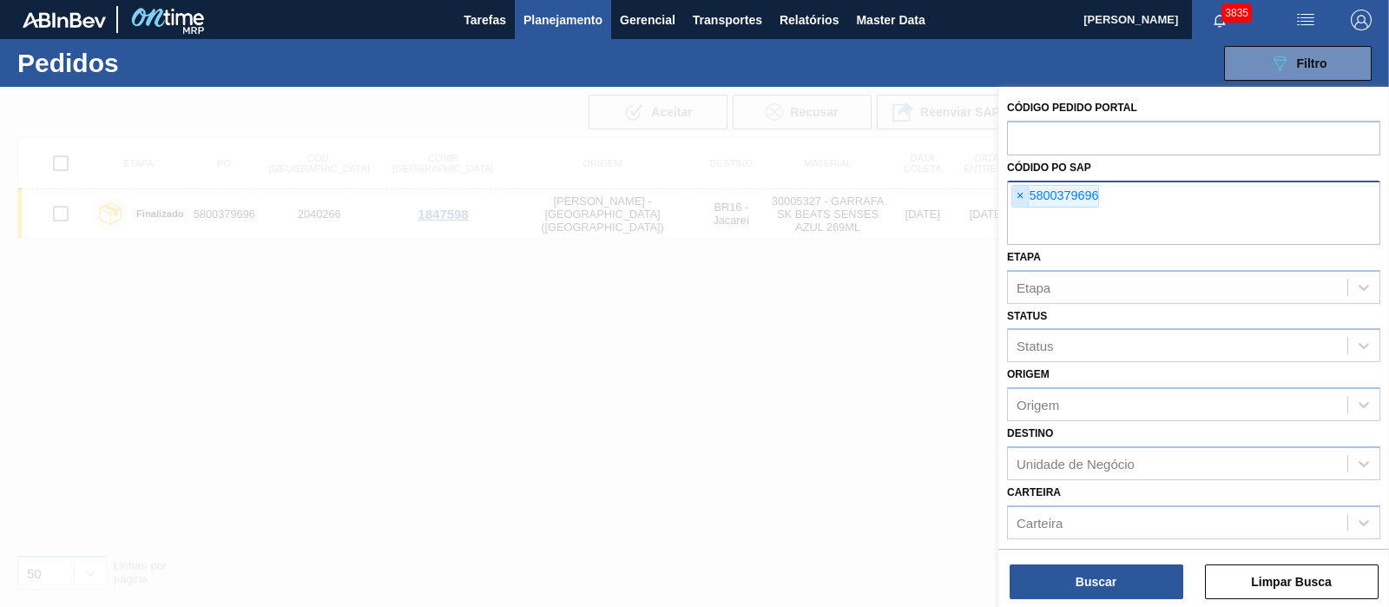
click at [1020, 195] on span "×" at bounding box center [1021, 196] width 16 height 21
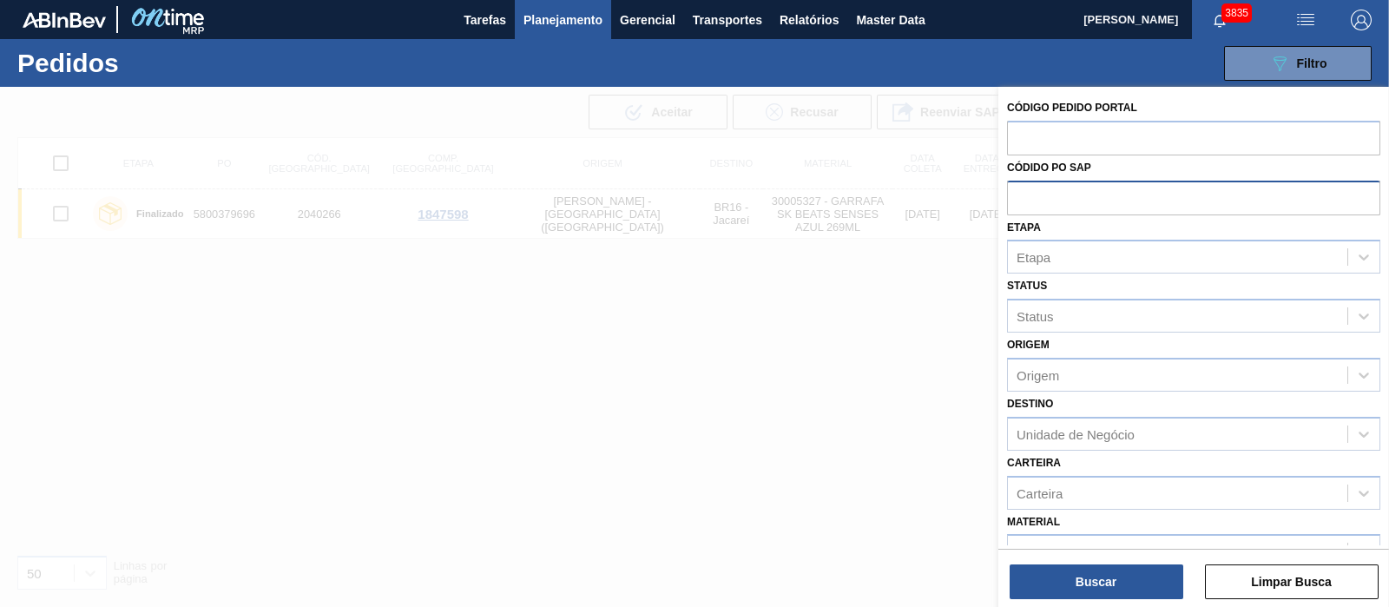
paste input "5800390035"
type input "5800390035"
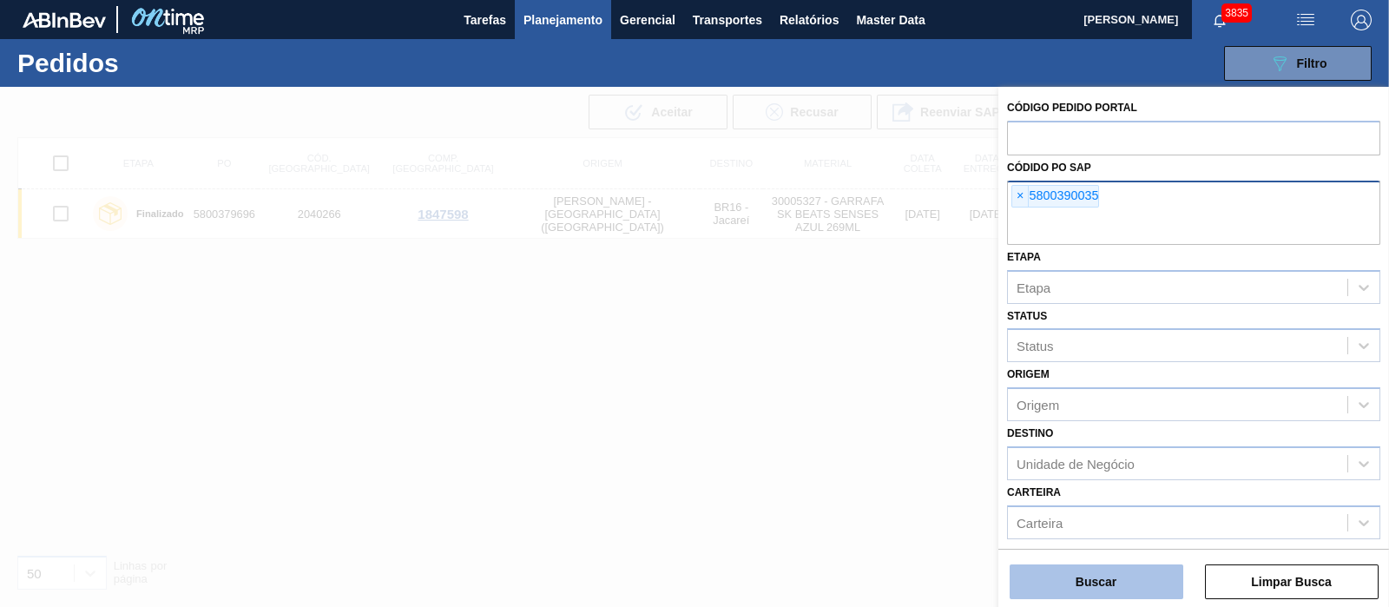
click at [1111, 485] on button "Buscar" at bounding box center [1097, 581] width 174 height 35
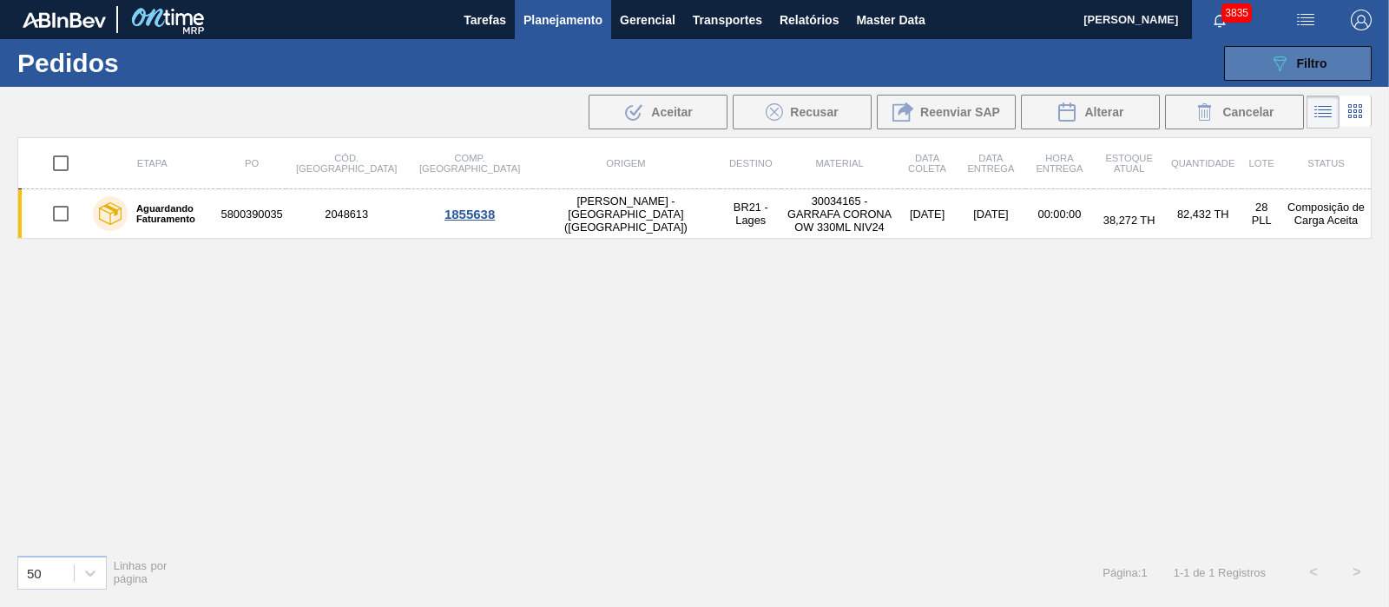
click at [1111, 62] on span "Filtro" at bounding box center [1312, 63] width 30 height 14
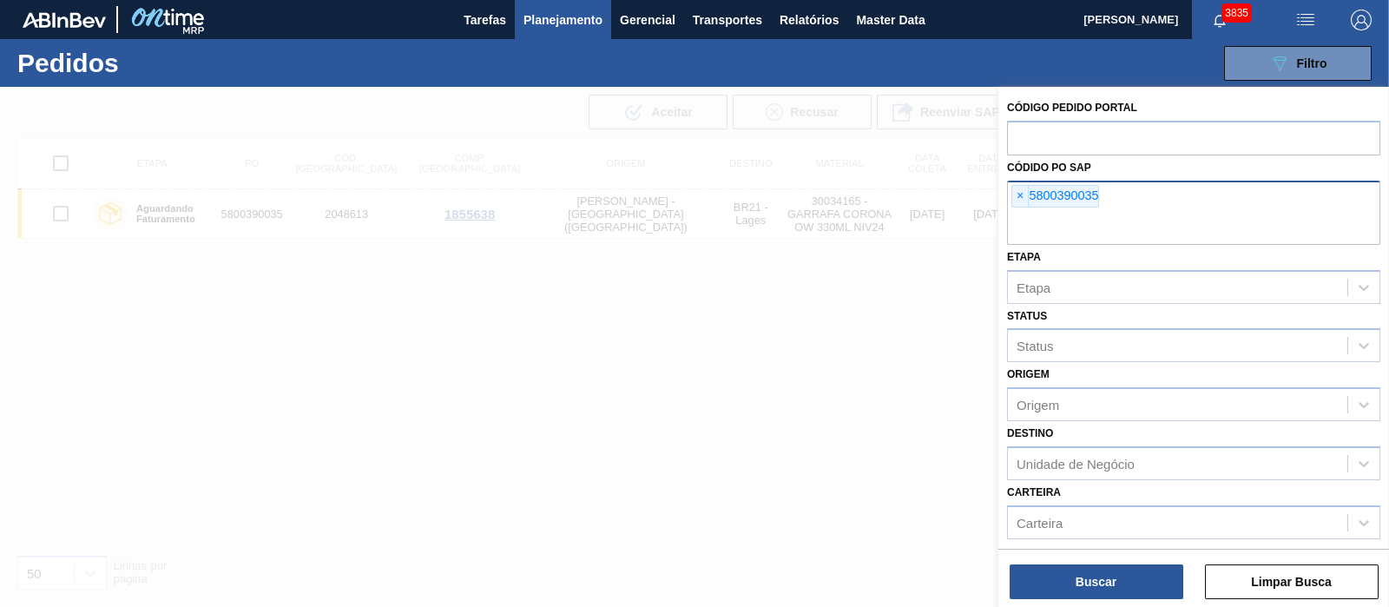
click at [1037, 199] on div "× 5800390035" at bounding box center [1056, 196] width 88 height 23
click at [1020, 196] on span "×" at bounding box center [1021, 196] width 16 height 21
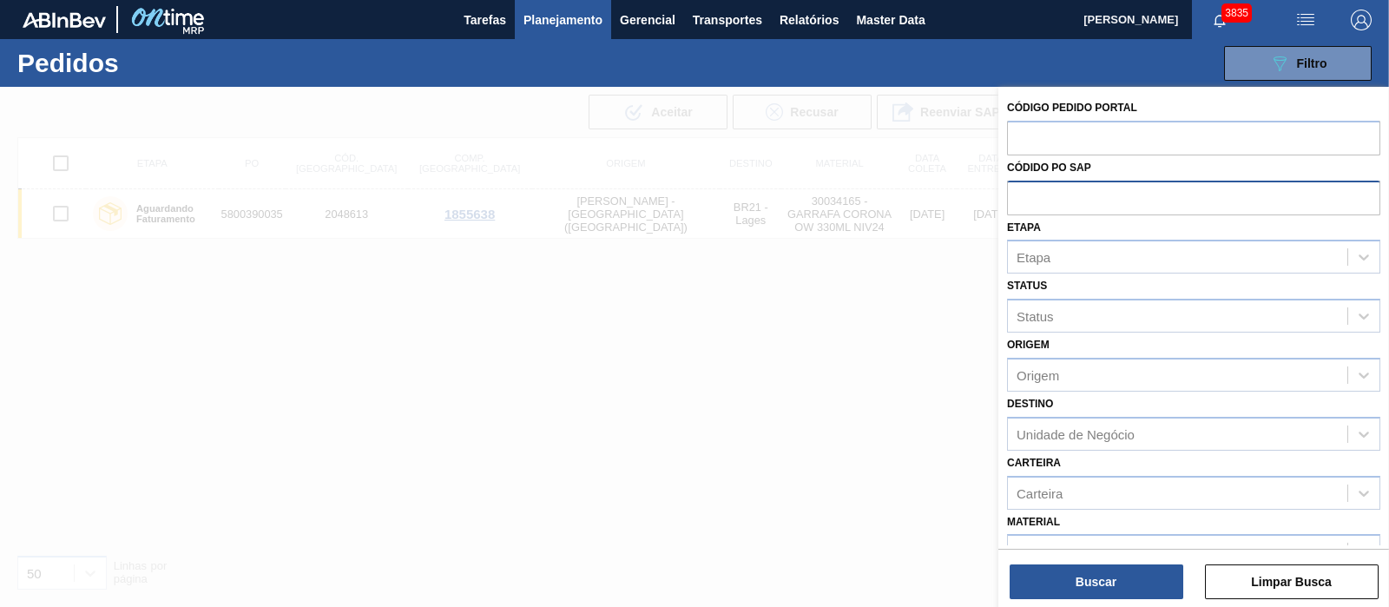
paste input "text"
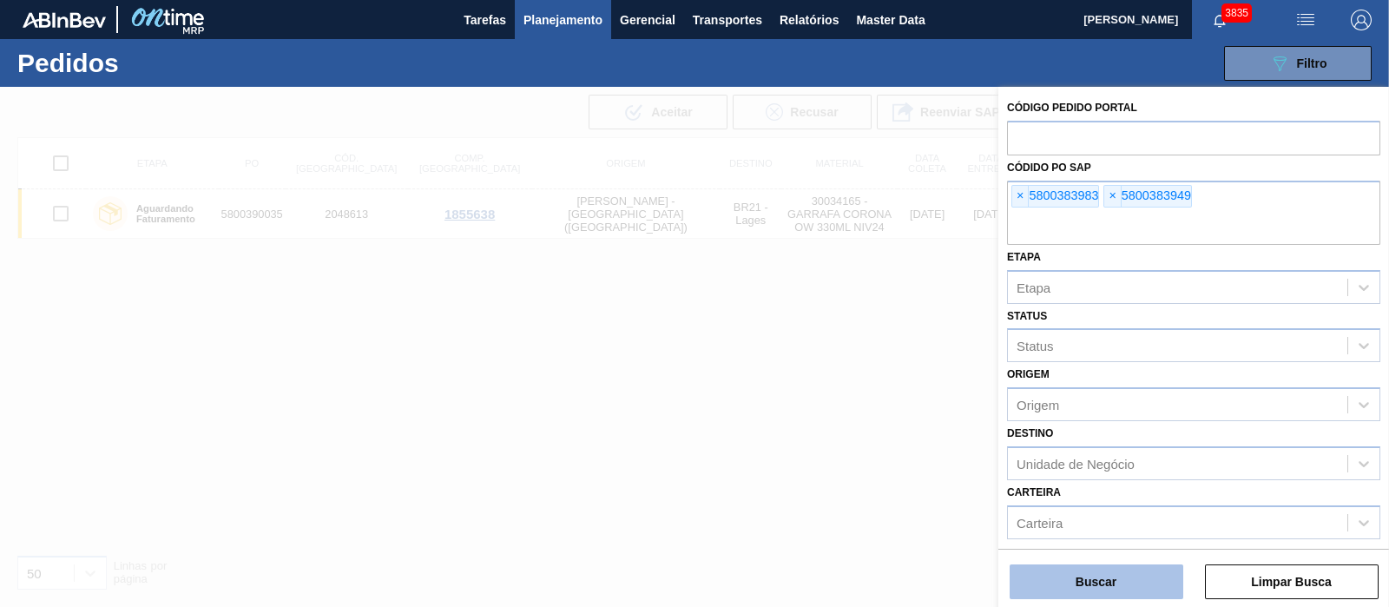
click at [1087, 485] on button "Buscar" at bounding box center [1097, 581] width 174 height 35
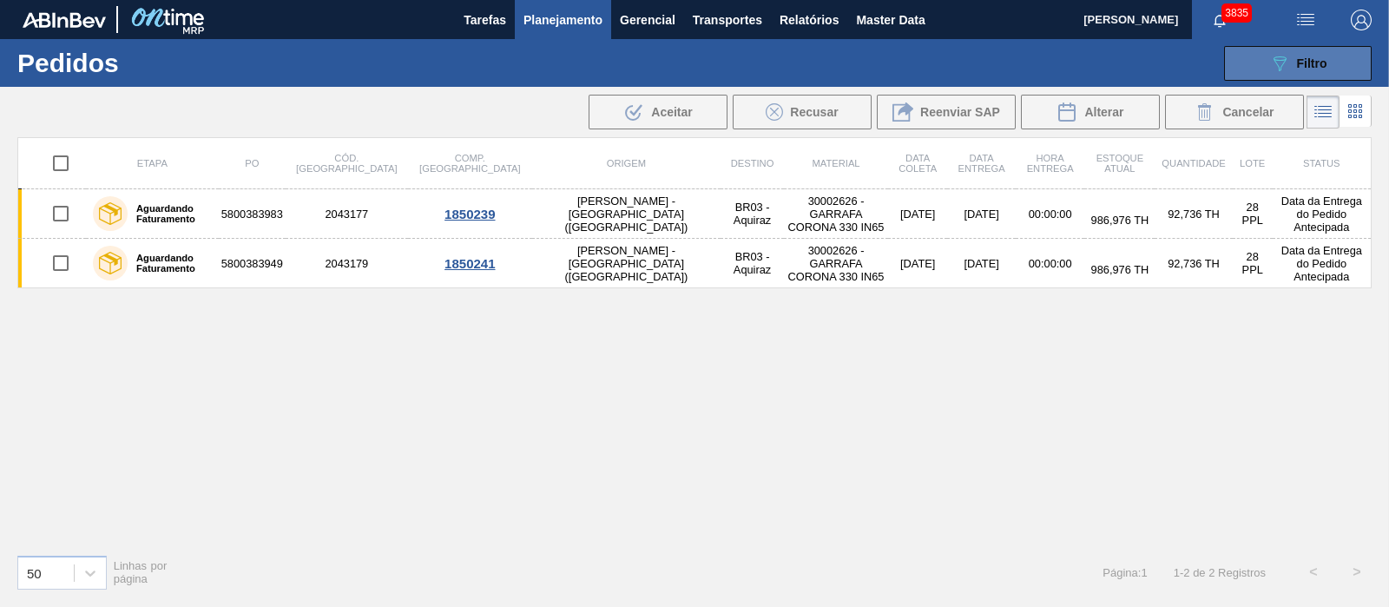
click at [1111, 59] on span "Filtro" at bounding box center [1312, 63] width 30 height 14
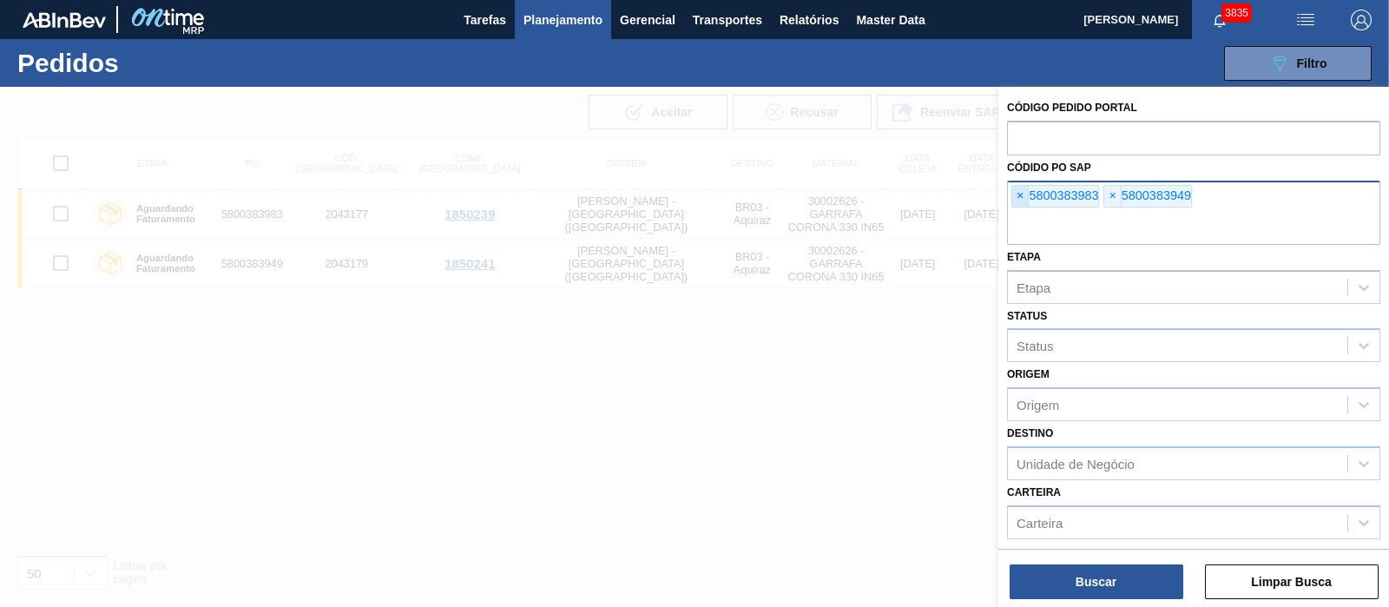
click at [1021, 188] on span "×" at bounding box center [1021, 196] width 16 height 21
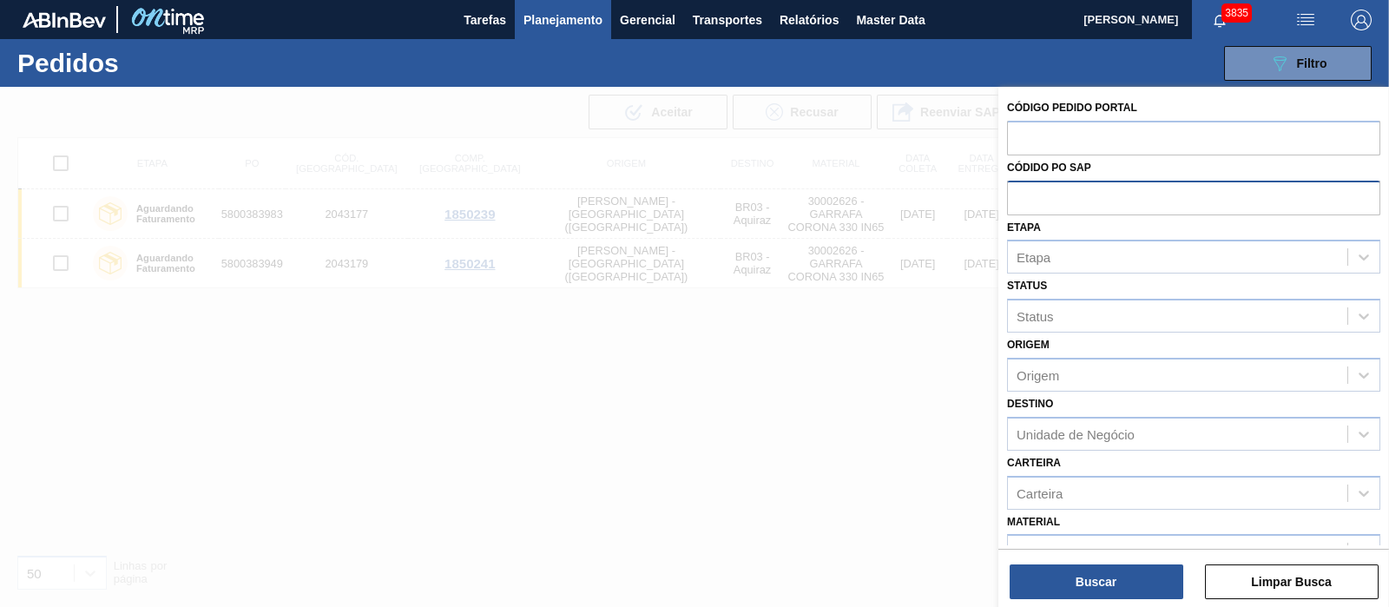
click at [1021, 188] on input "text" at bounding box center [1193, 197] width 373 height 33
paste input "5800390034"
type input "5800390034"
drag, startPoint x: 1114, startPoint y: 548, endPoint x: 1117, endPoint y: 568, distance: 20.1
click at [1111, 485] on div "Código Pedido Portal Códido PO SAP Etapa Etapa Status Status Origem Origem Dest…" at bounding box center [1194, 349] width 391 height 524
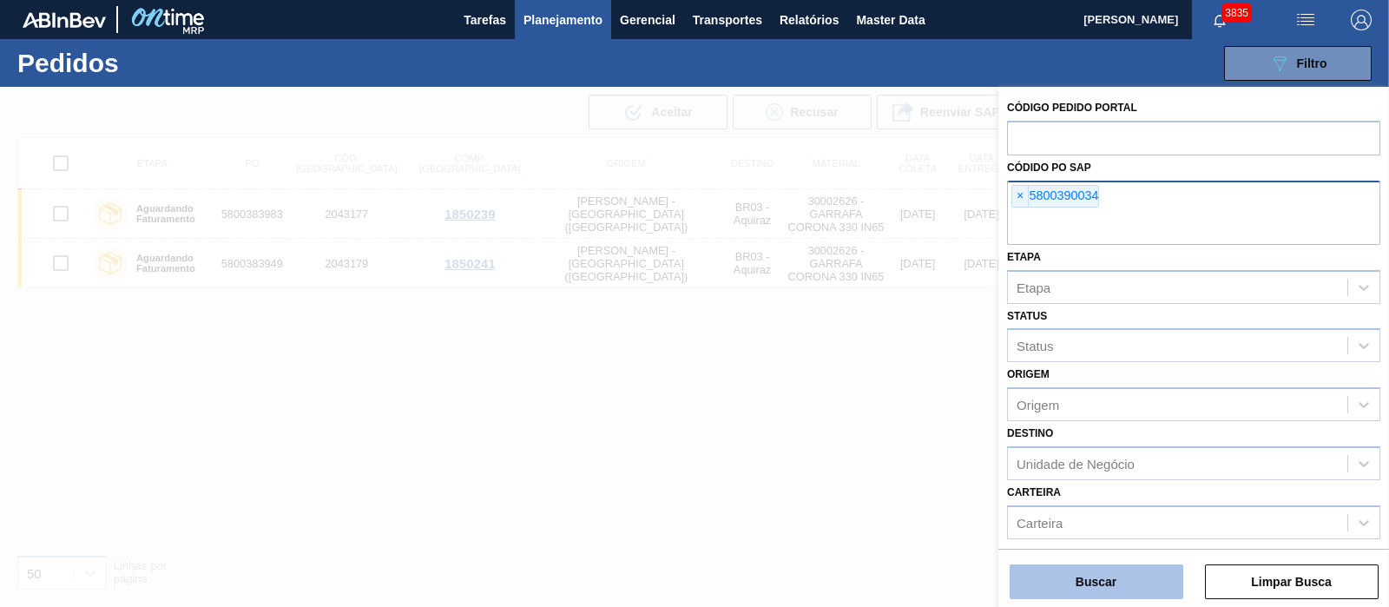
click at [1111, 485] on button "Buscar" at bounding box center [1097, 581] width 174 height 35
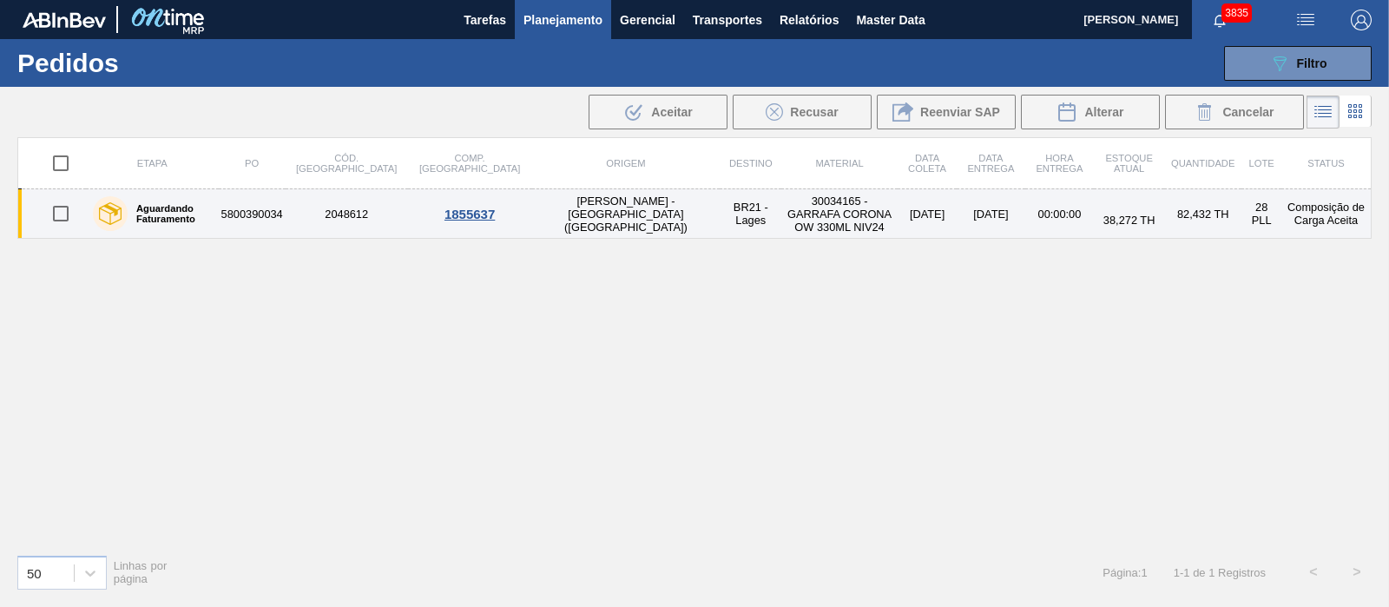
drag, startPoint x: 266, startPoint y: 208, endPoint x: 723, endPoint y: 222, distance: 457.9
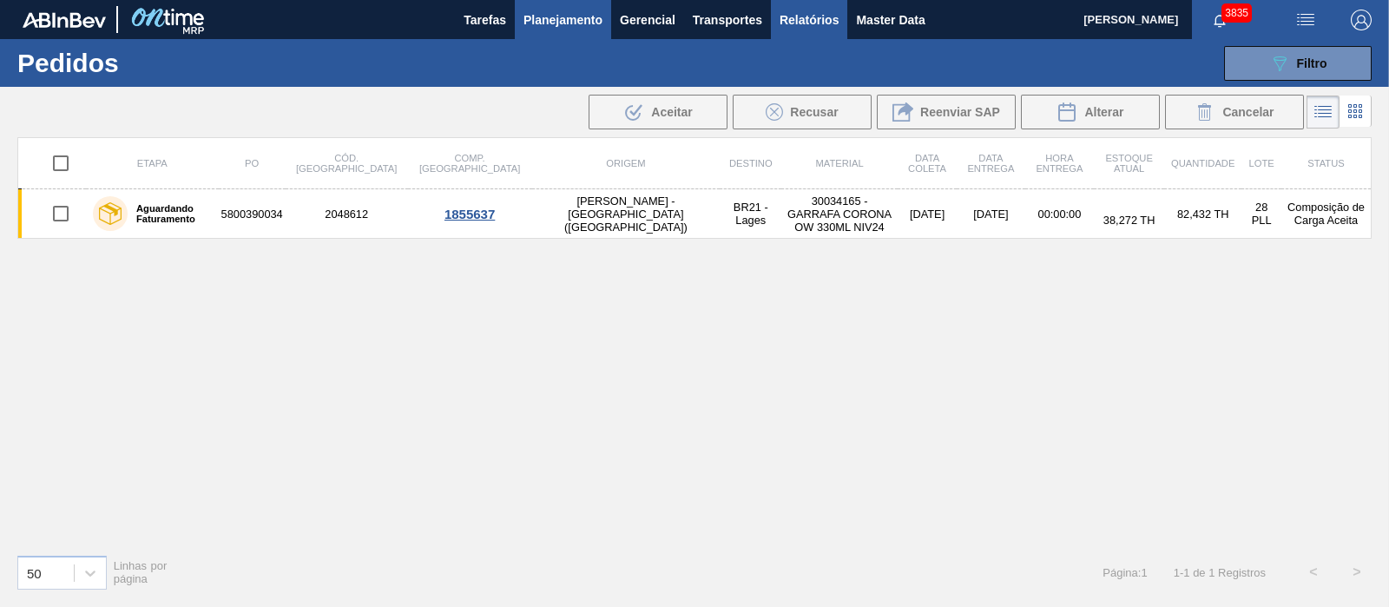
click at [813, 19] on span "Relatórios" at bounding box center [809, 20] width 59 height 21
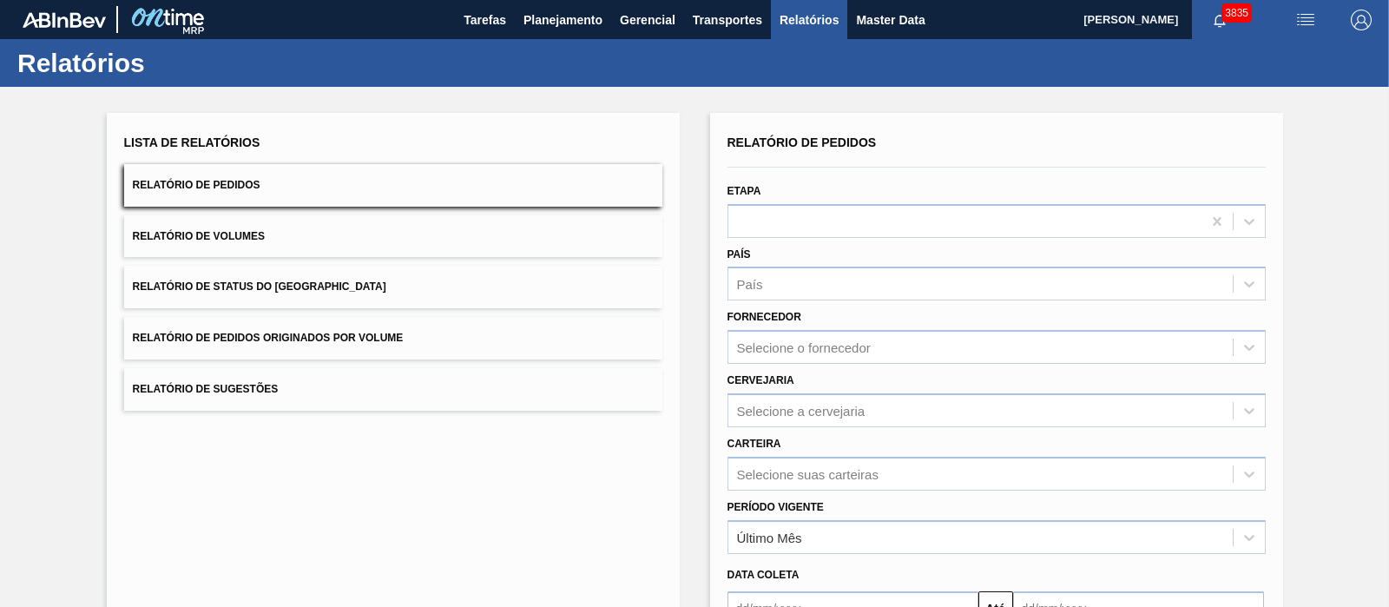
click at [266, 345] on button "Relatório de Pedidos Originados por Volume" at bounding box center [393, 338] width 538 height 43
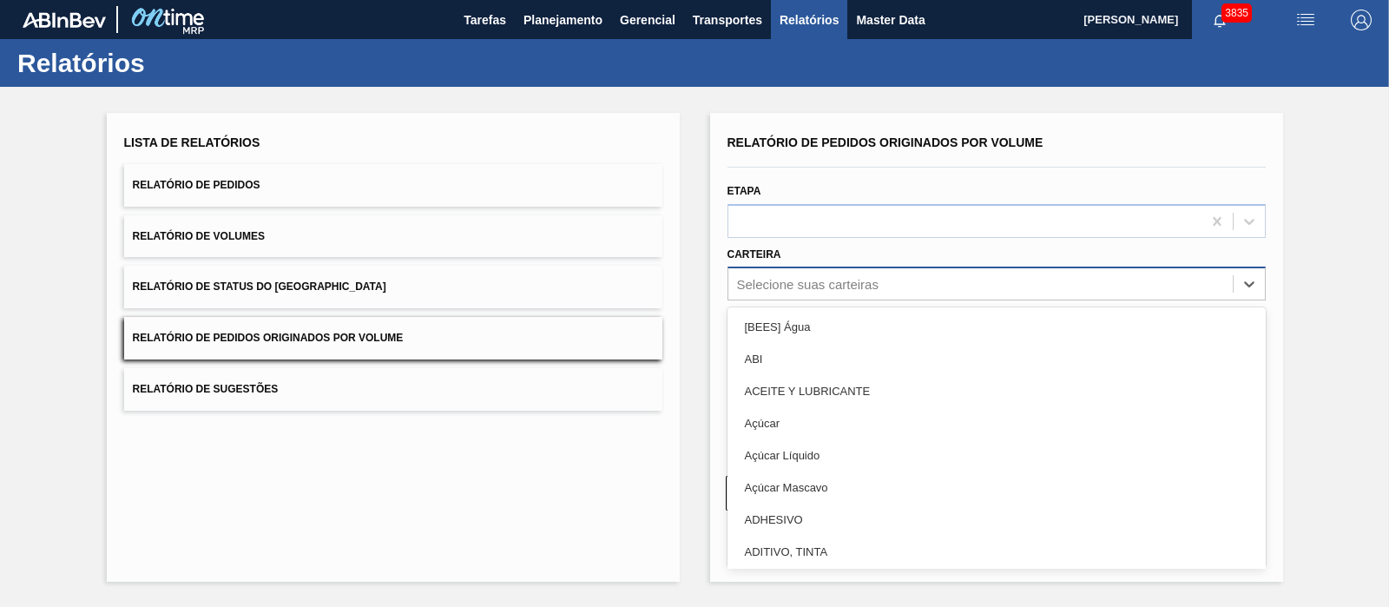
click at [809, 277] on div "Selecione suas carteiras" at bounding box center [808, 284] width 142 height 15
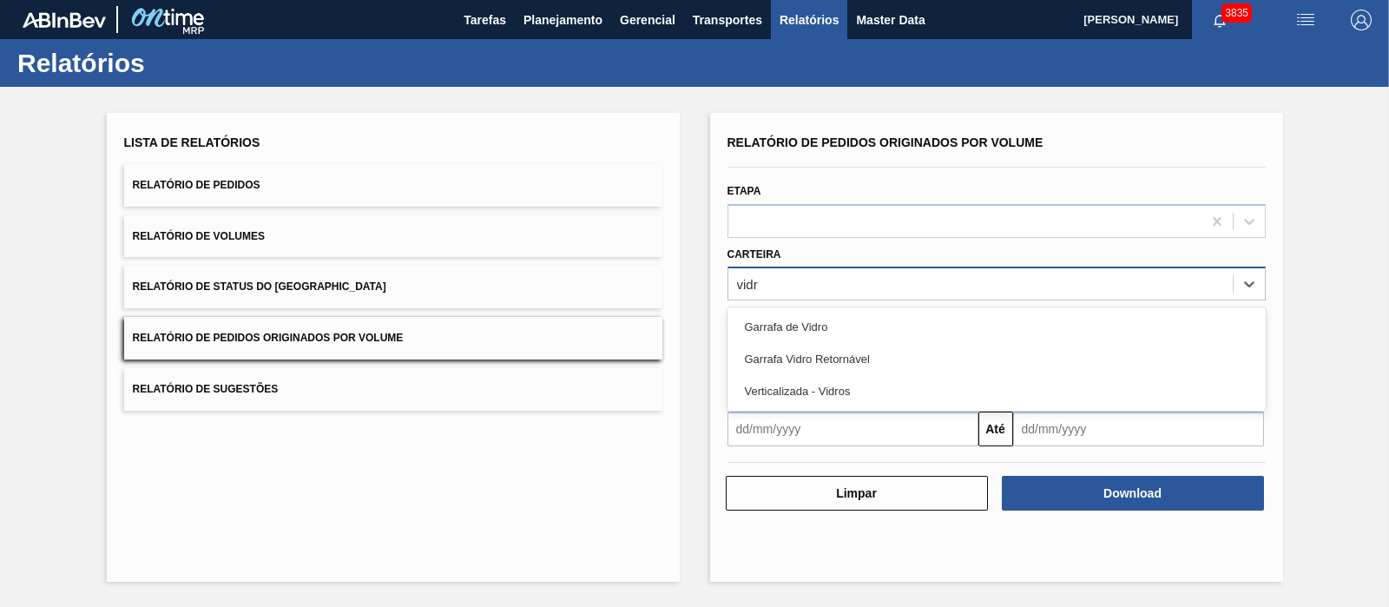
type input "vidro"
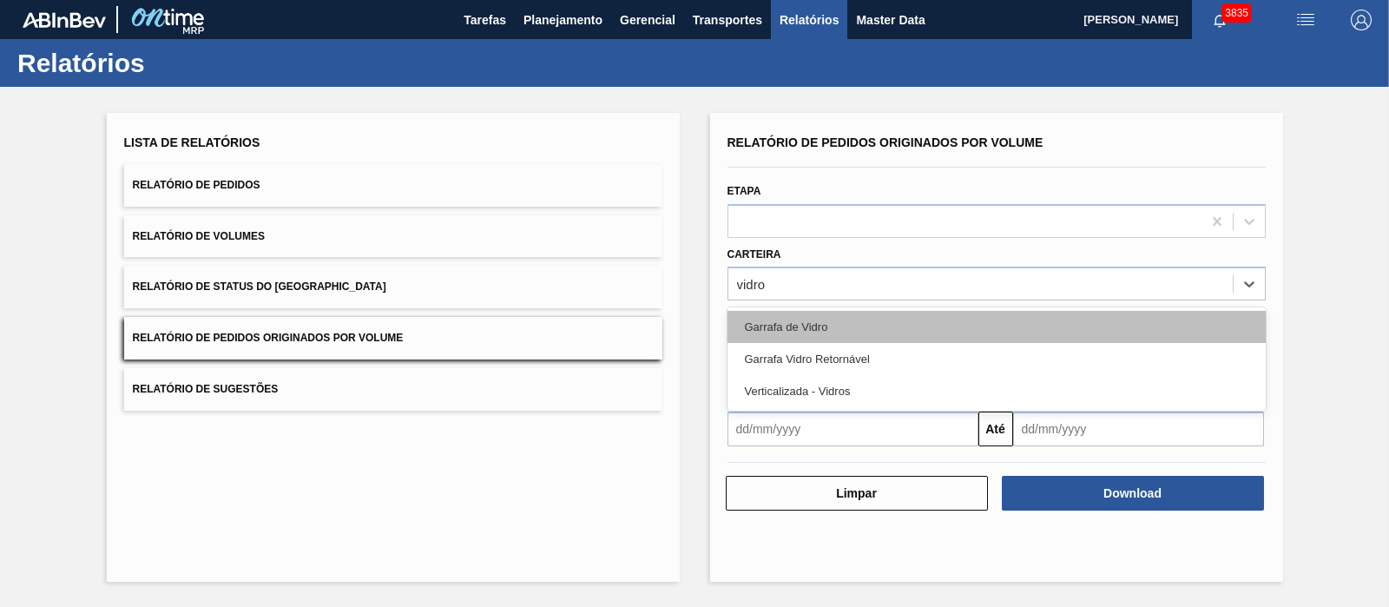
click at [825, 321] on div "Garrafa de Vidro" at bounding box center [997, 327] width 538 height 32
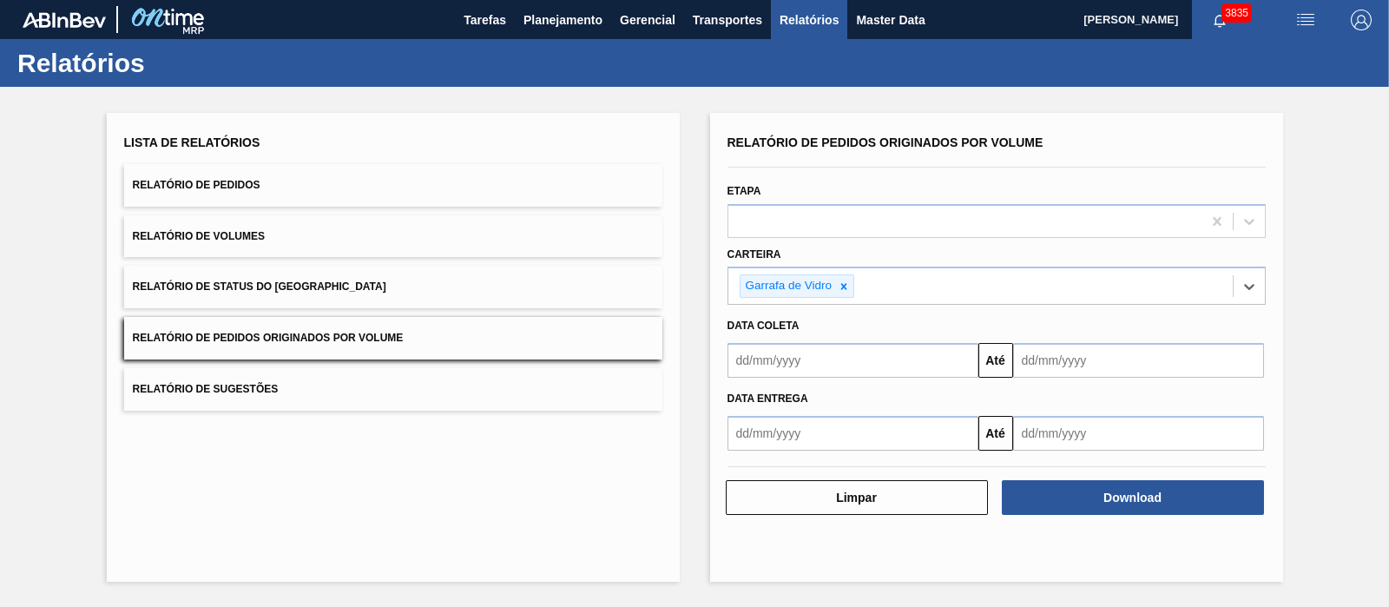
click at [796, 356] on input "text" at bounding box center [853, 360] width 251 height 35
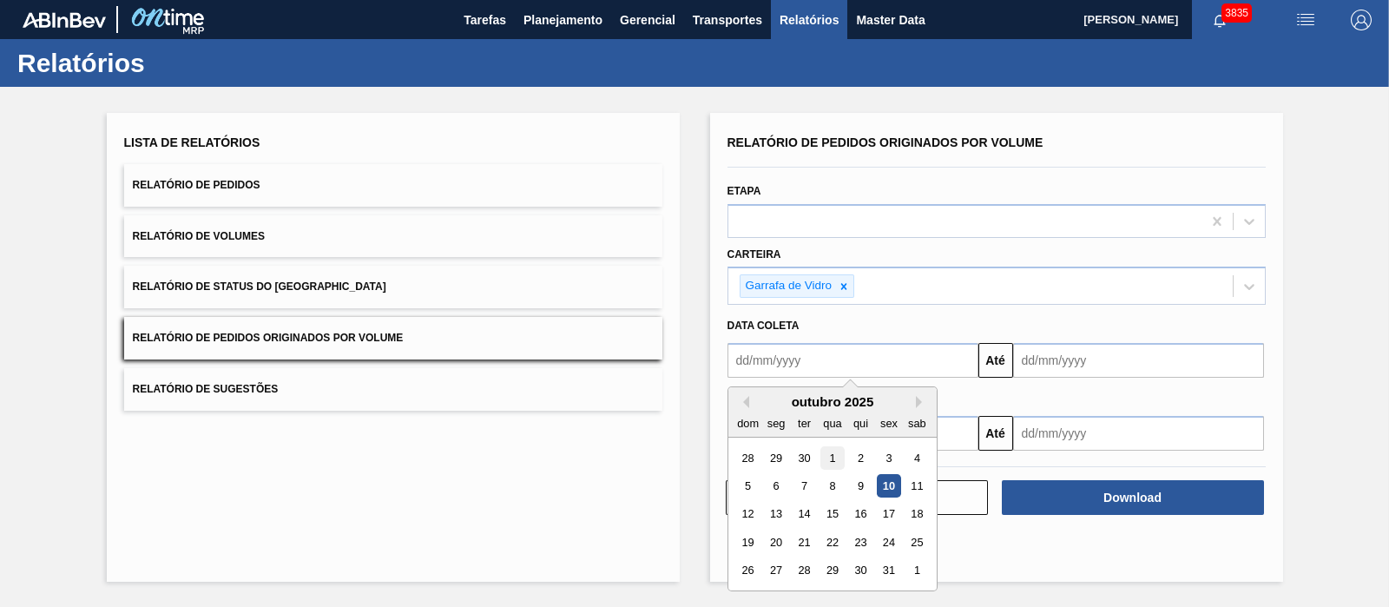
click at [835, 460] on div "1" at bounding box center [832, 457] width 23 height 23
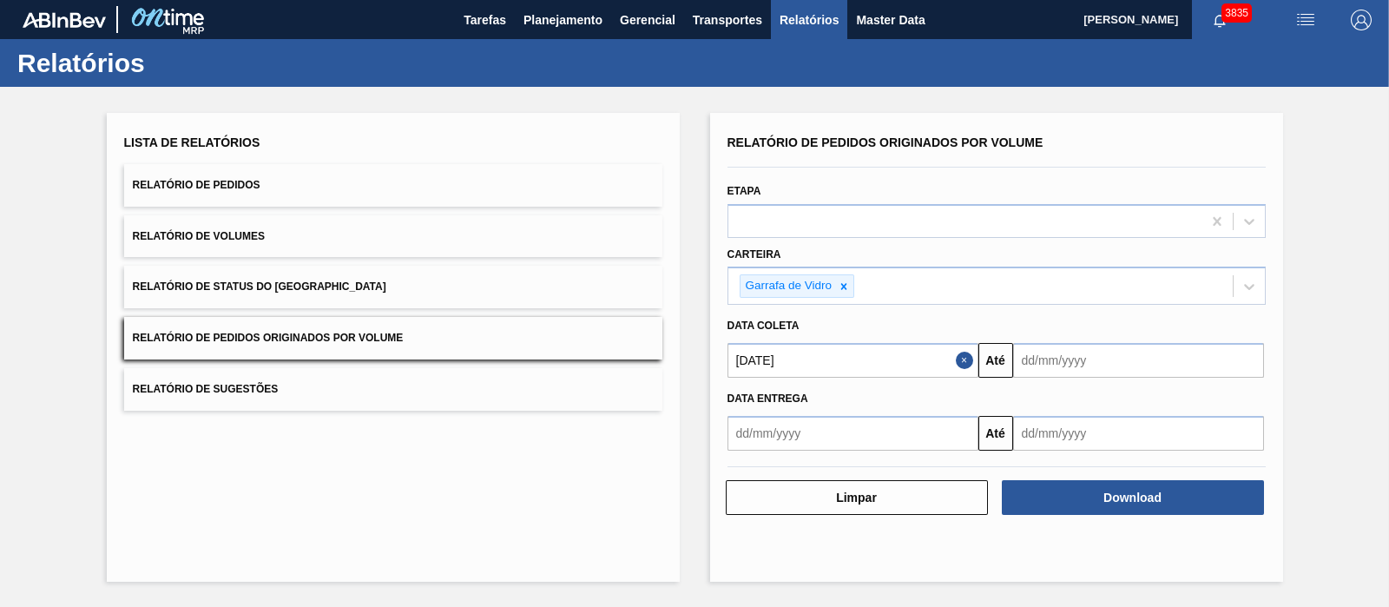
click at [1110, 356] on input "text" at bounding box center [1138, 360] width 251 height 35
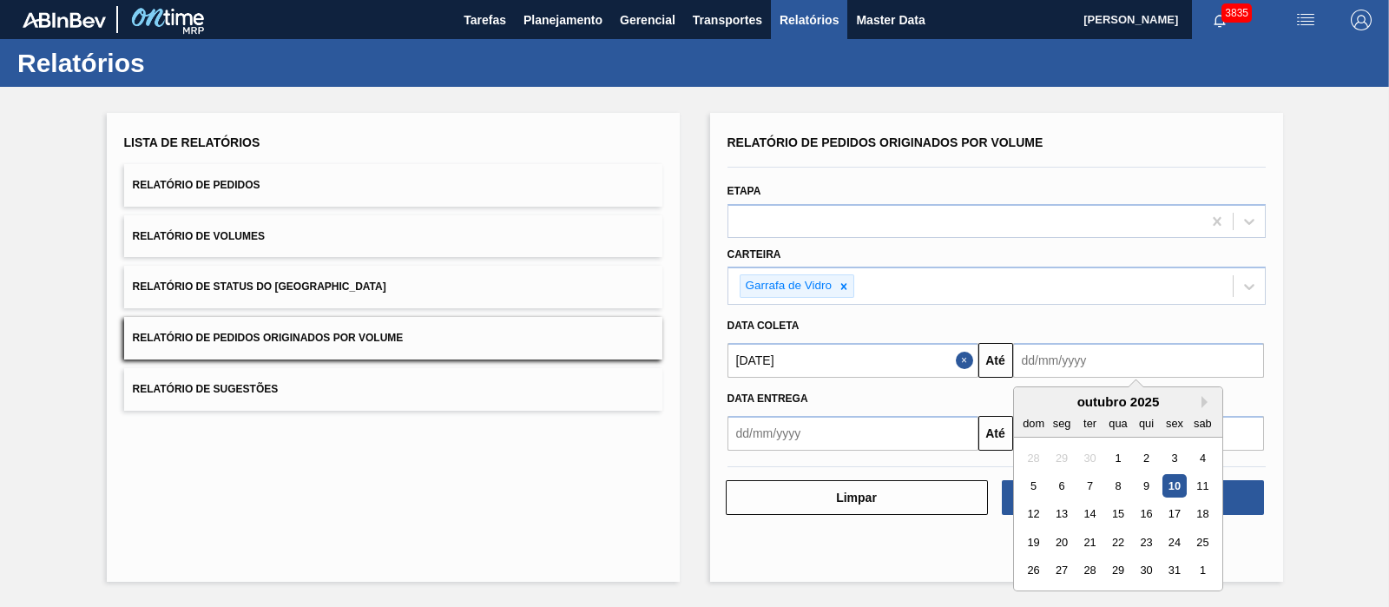
click at [827, 360] on input "[DATE]" at bounding box center [853, 360] width 251 height 35
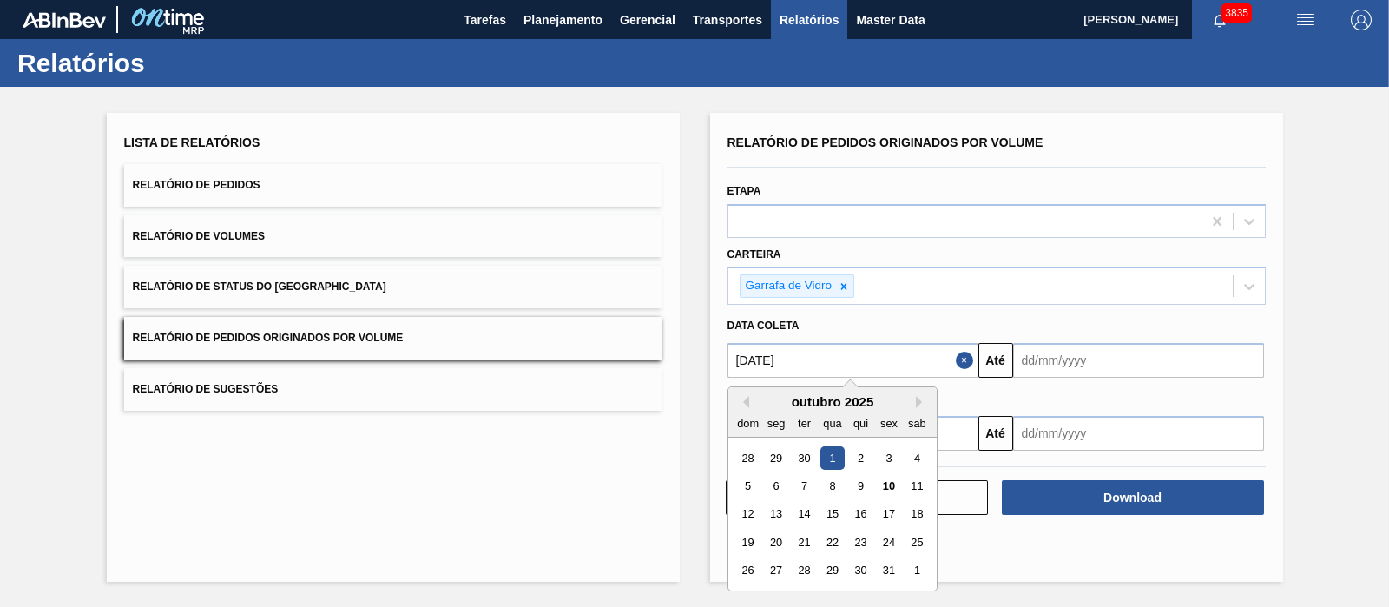
click at [750, 401] on div "outubro 2025" at bounding box center [833, 401] width 208 height 15
click at [748, 397] on div "outubro 2025" at bounding box center [833, 401] width 208 height 15
click at [740, 398] on button "Previous Month" at bounding box center [743, 402] width 12 height 12
click at [782, 457] on div "1" at bounding box center [775, 457] width 23 height 23
type input "[DATE]"
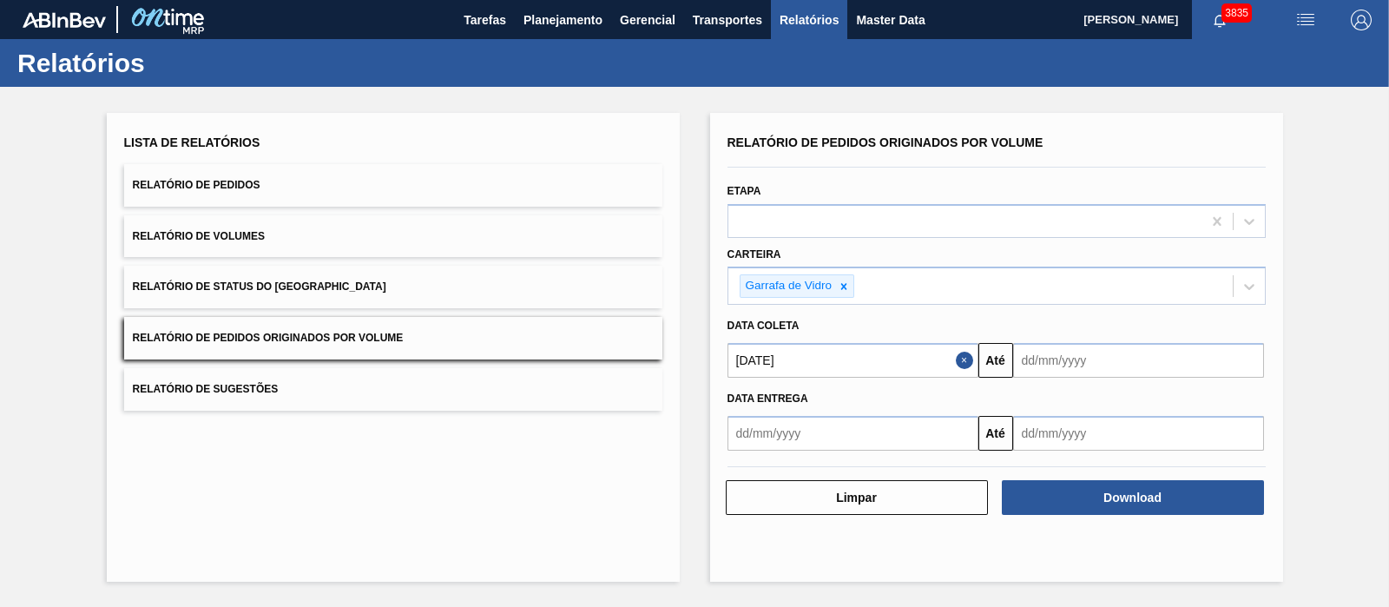
click at [1059, 353] on input "text" at bounding box center [1138, 360] width 251 height 35
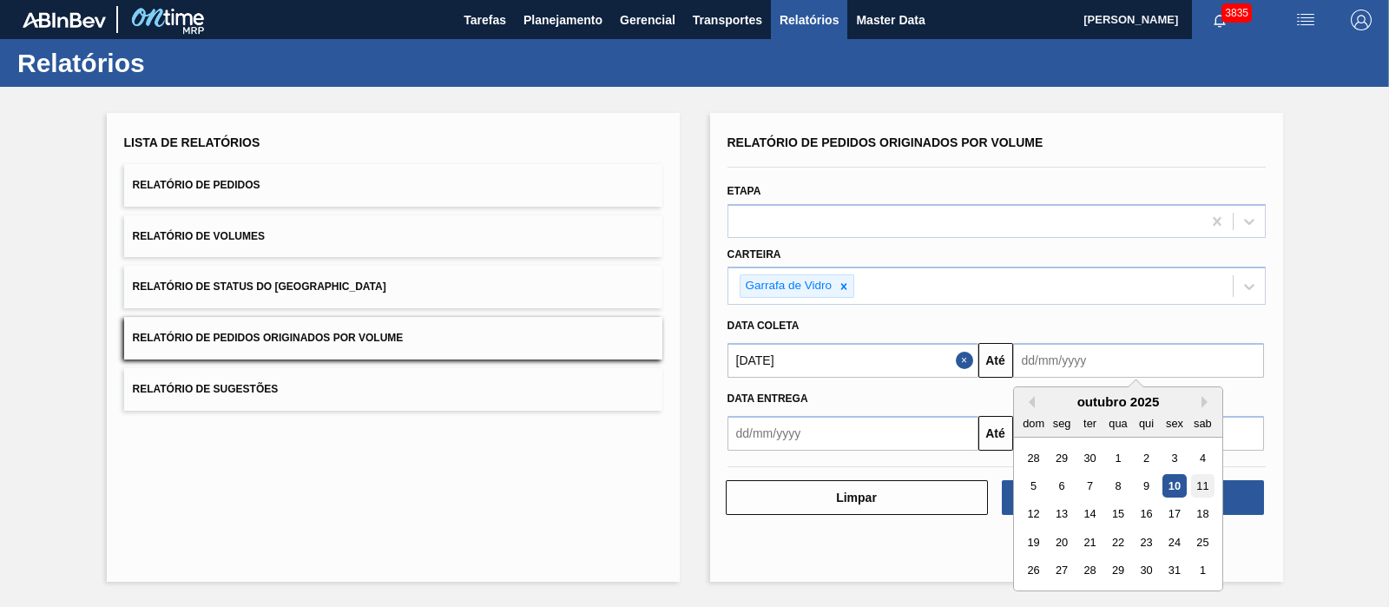
click at [1111, 485] on div "11" at bounding box center [1202, 485] width 23 height 23
type input "[DATE]"
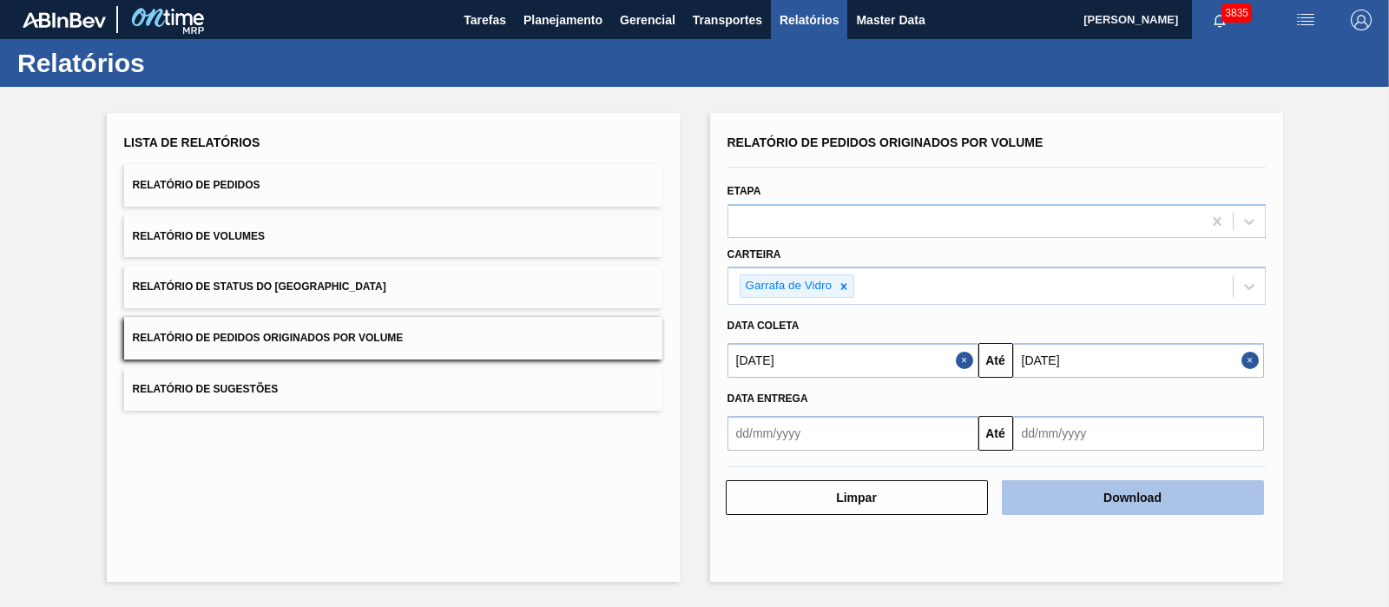
click at [1058, 485] on button "Download" at bounding box center [1133, 497] width 262 height 35
